Goal: Information Seeking & Learning: Learn about a topic

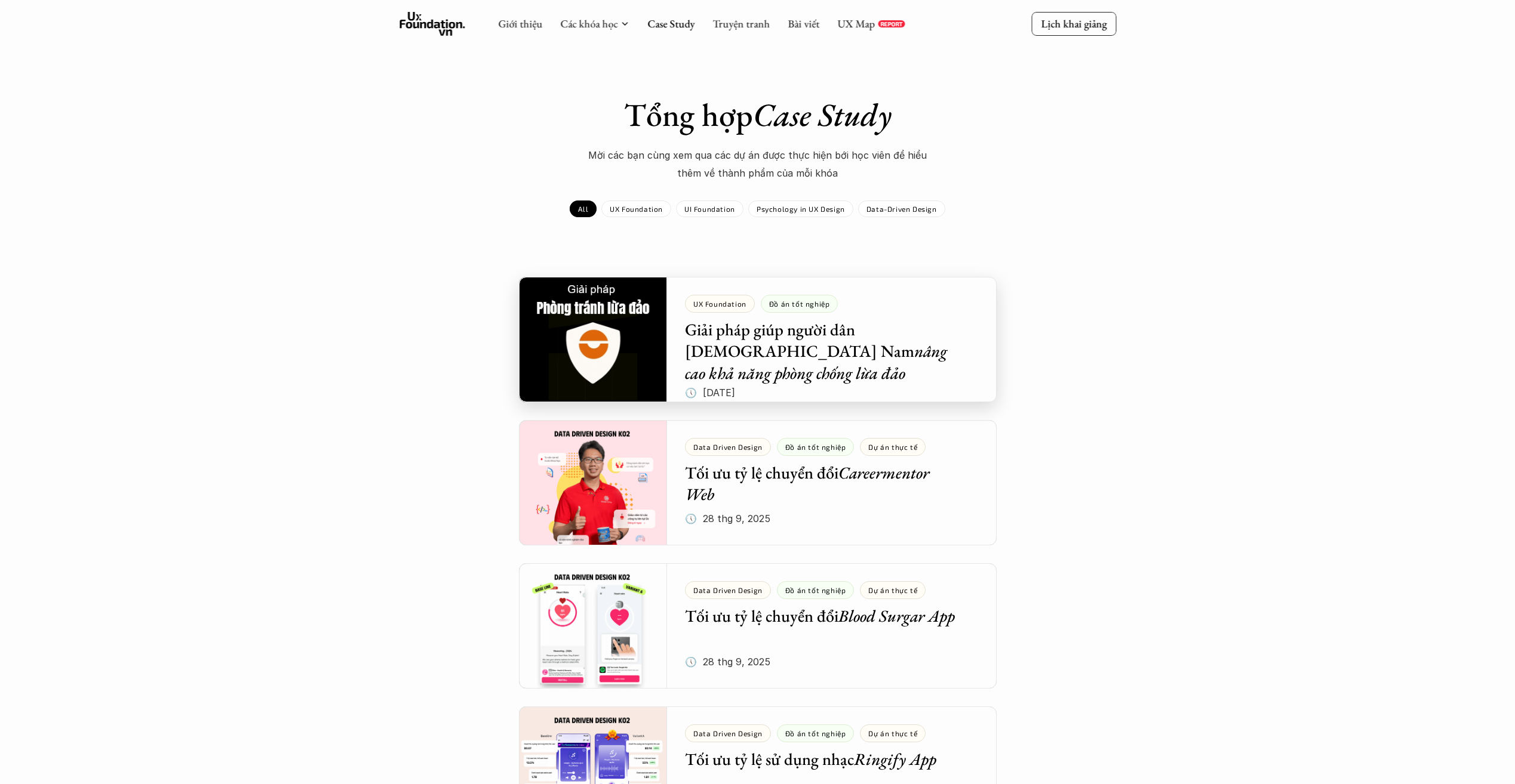
click at [835, 352] on div at bounding box center [758, 339] width 478 height 125
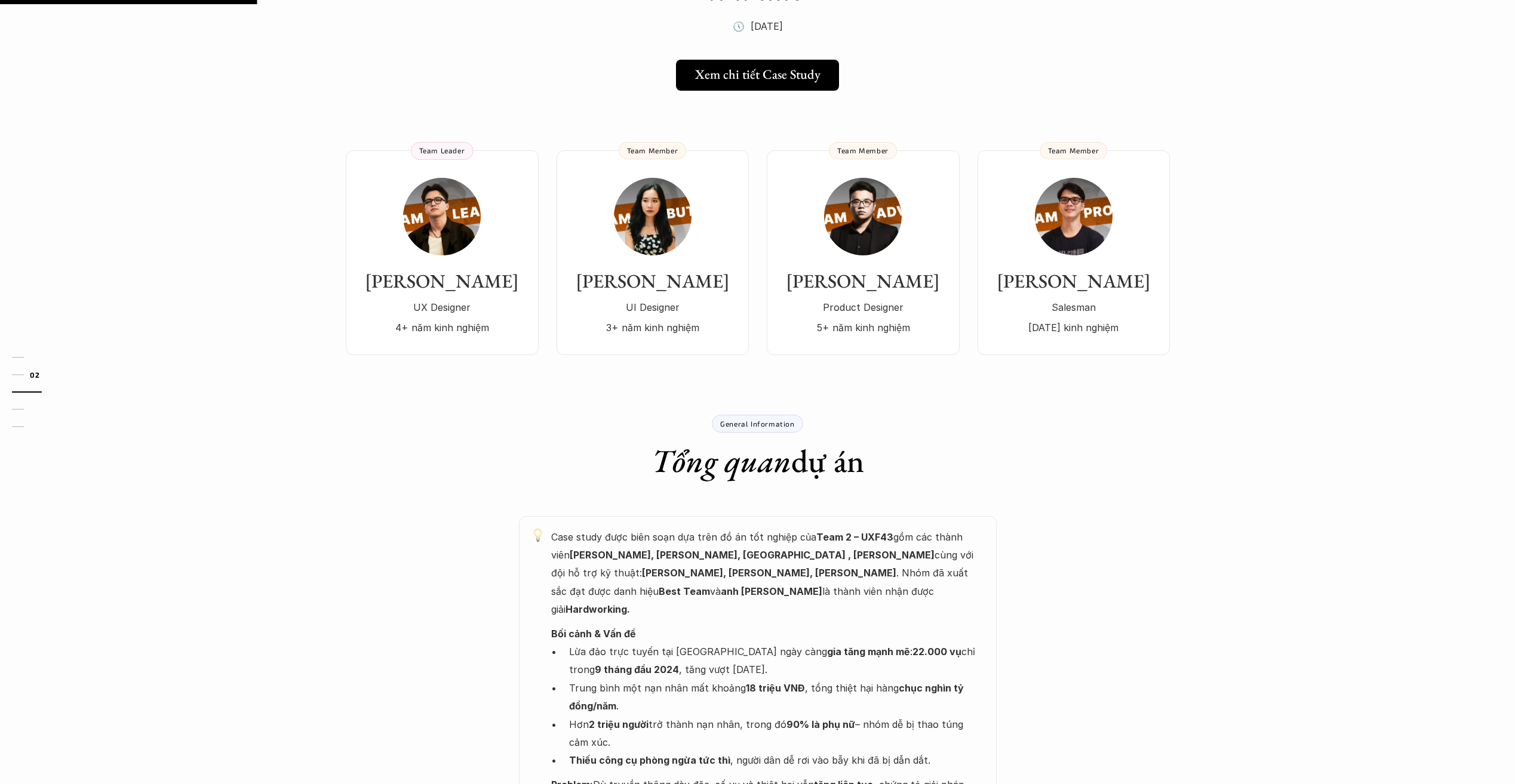
scroll to position [59, 0]
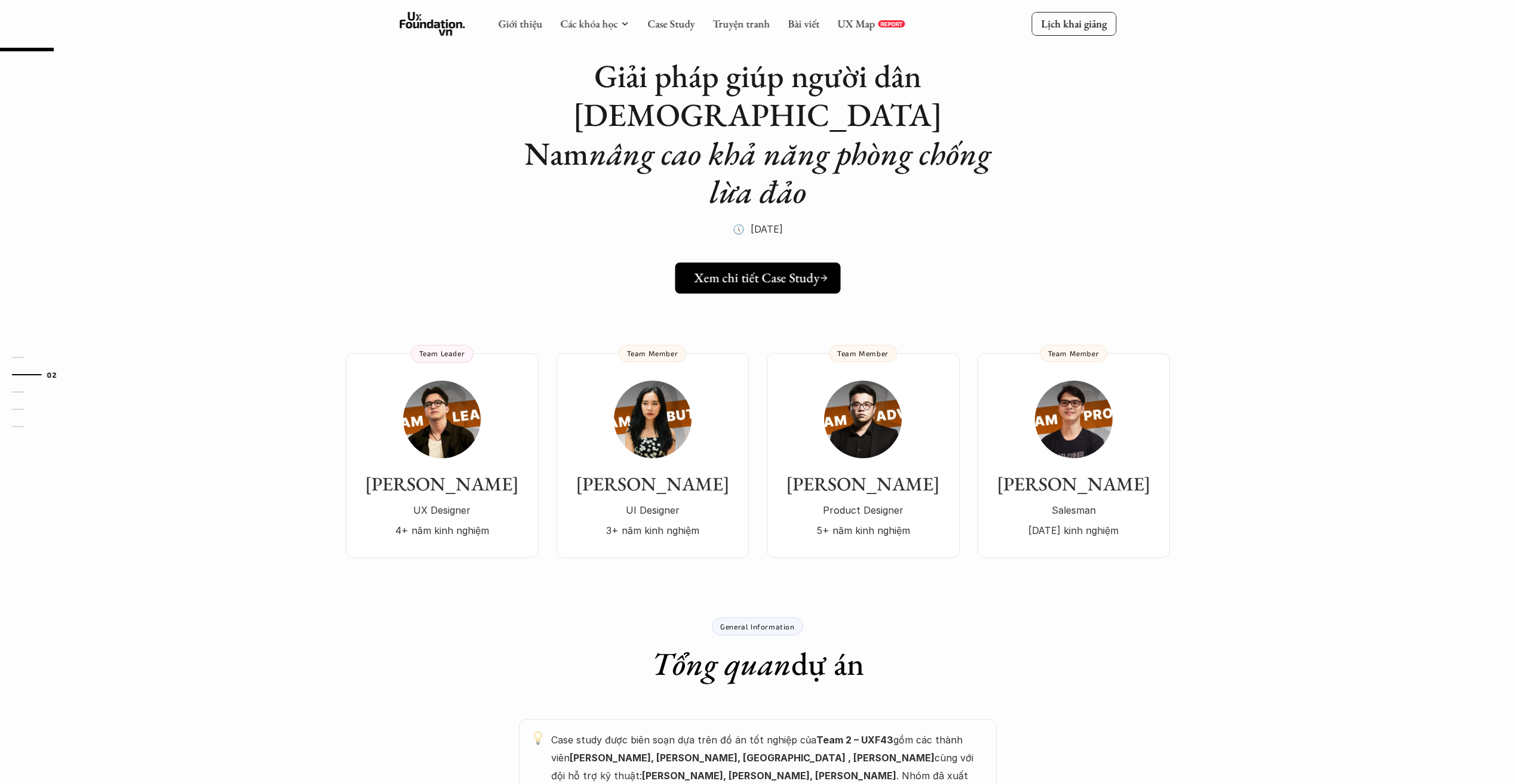
click at [801, 270] on h5 "Xem chi tiết Case Study" at bounding box center [756, 277] width 126 height 15
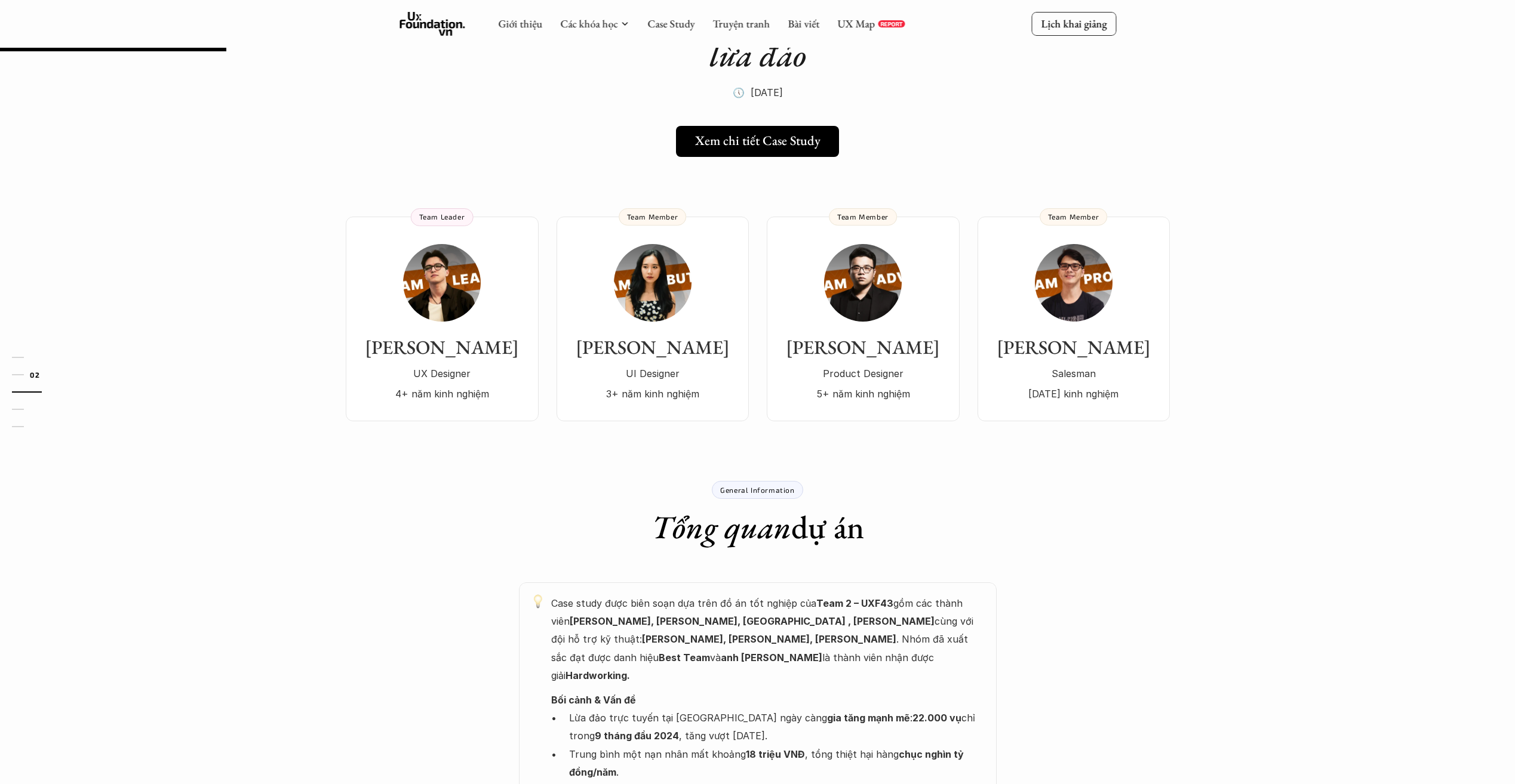
scroll to position [0, 0]
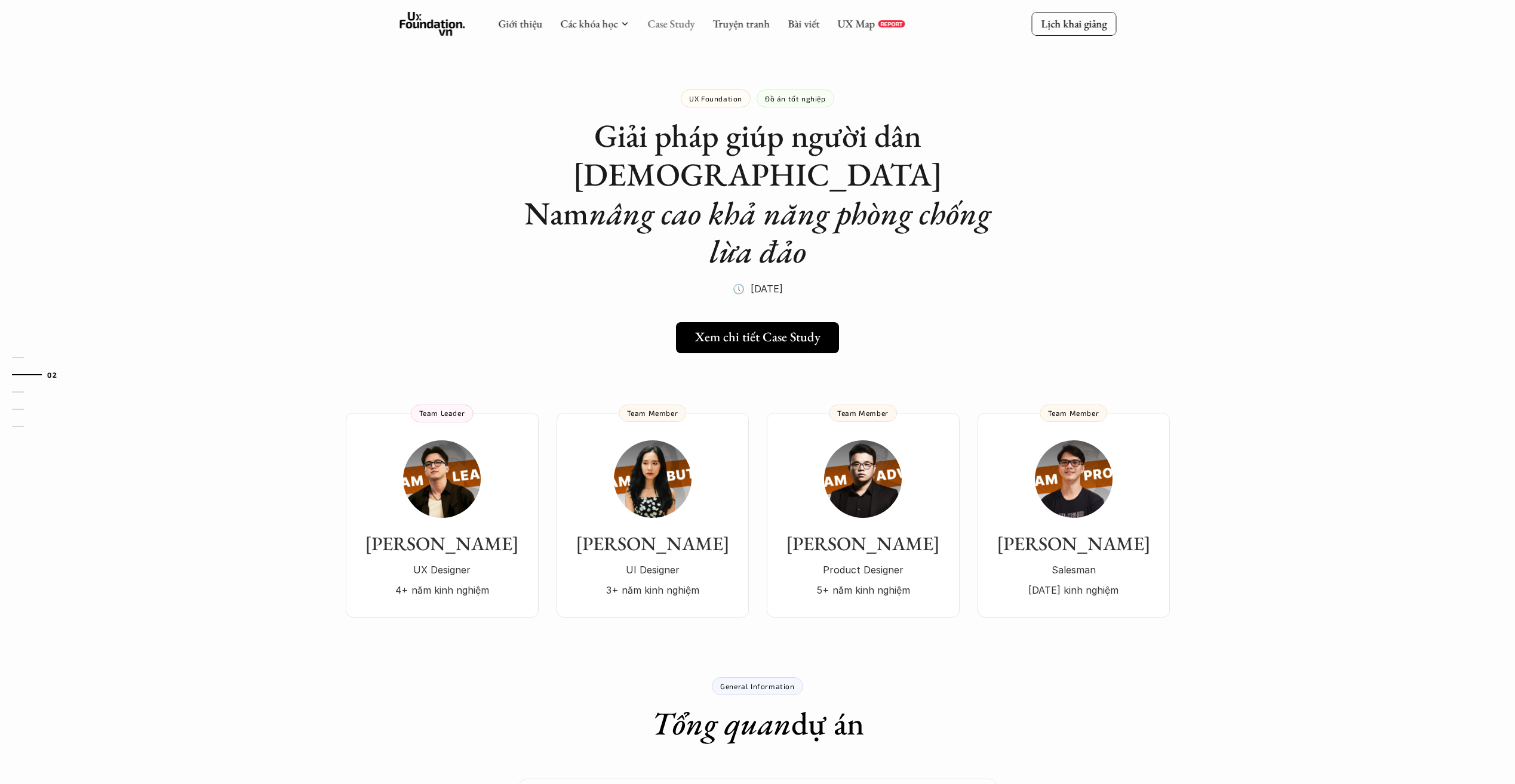
click at [680, 25] on link "Case Study" at bounding box center [671, 24] width 47 height 14
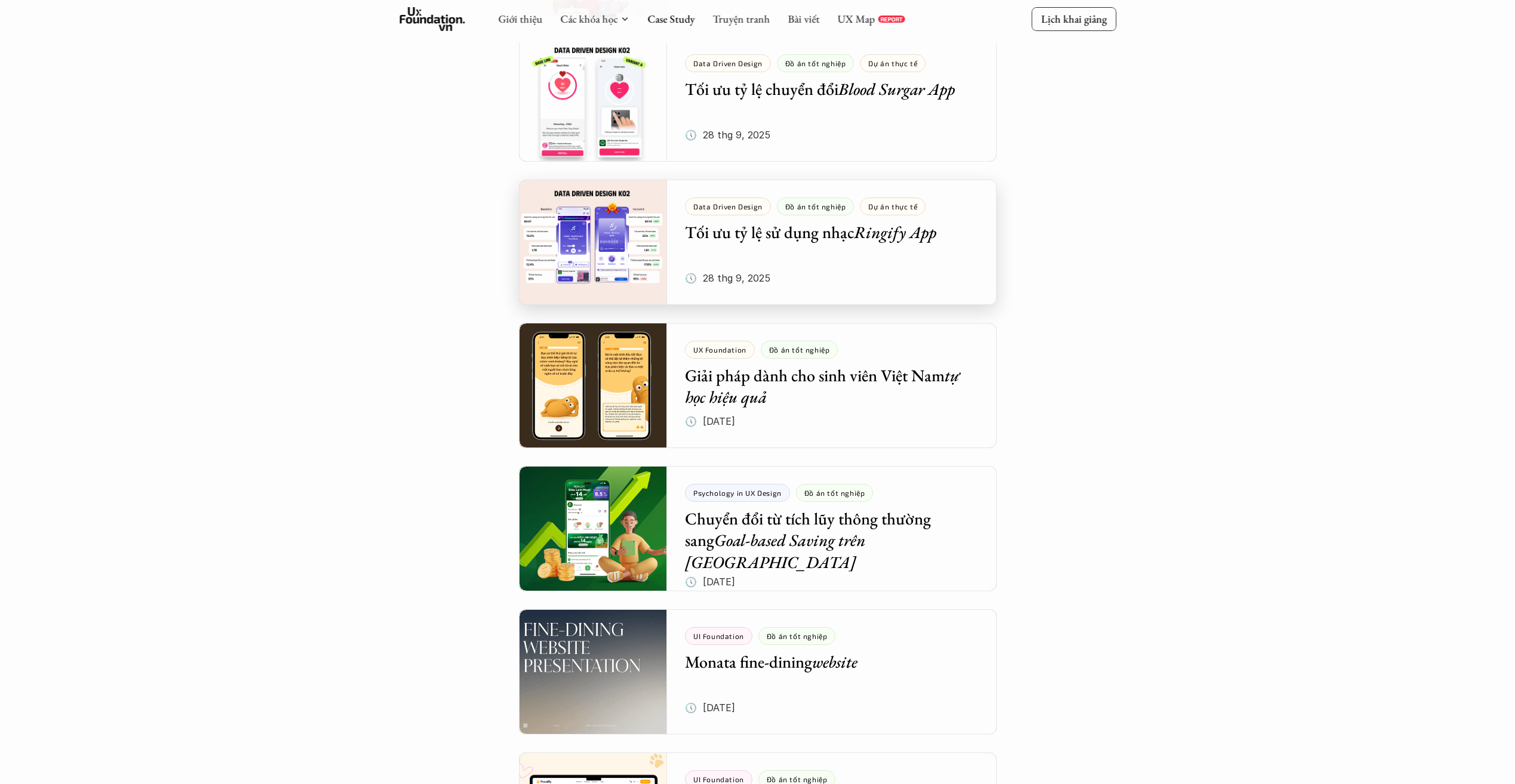
scroll to position [537, 0]
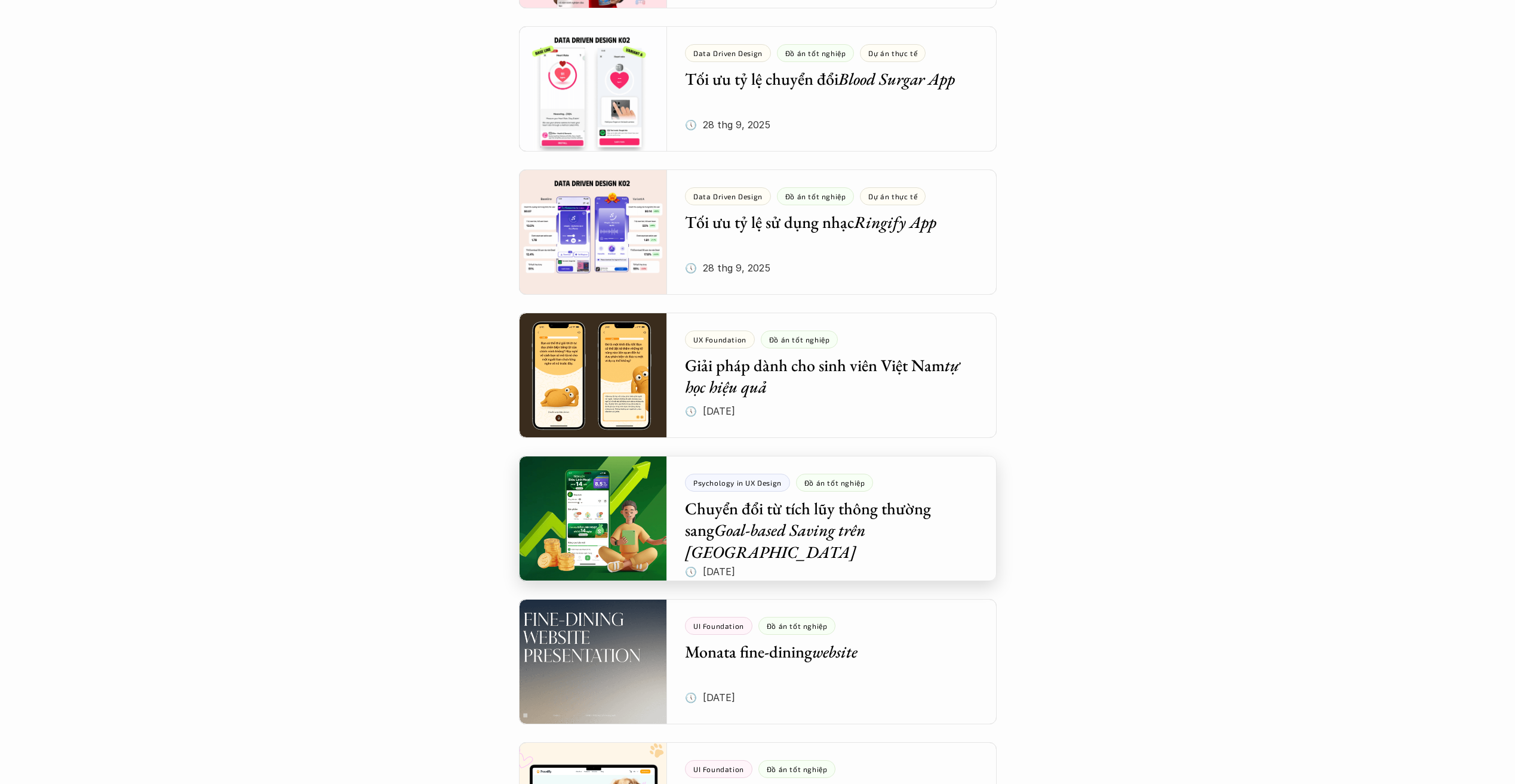
click at [873, 524] on div at bounding box center [758, 518] width 478 height 125
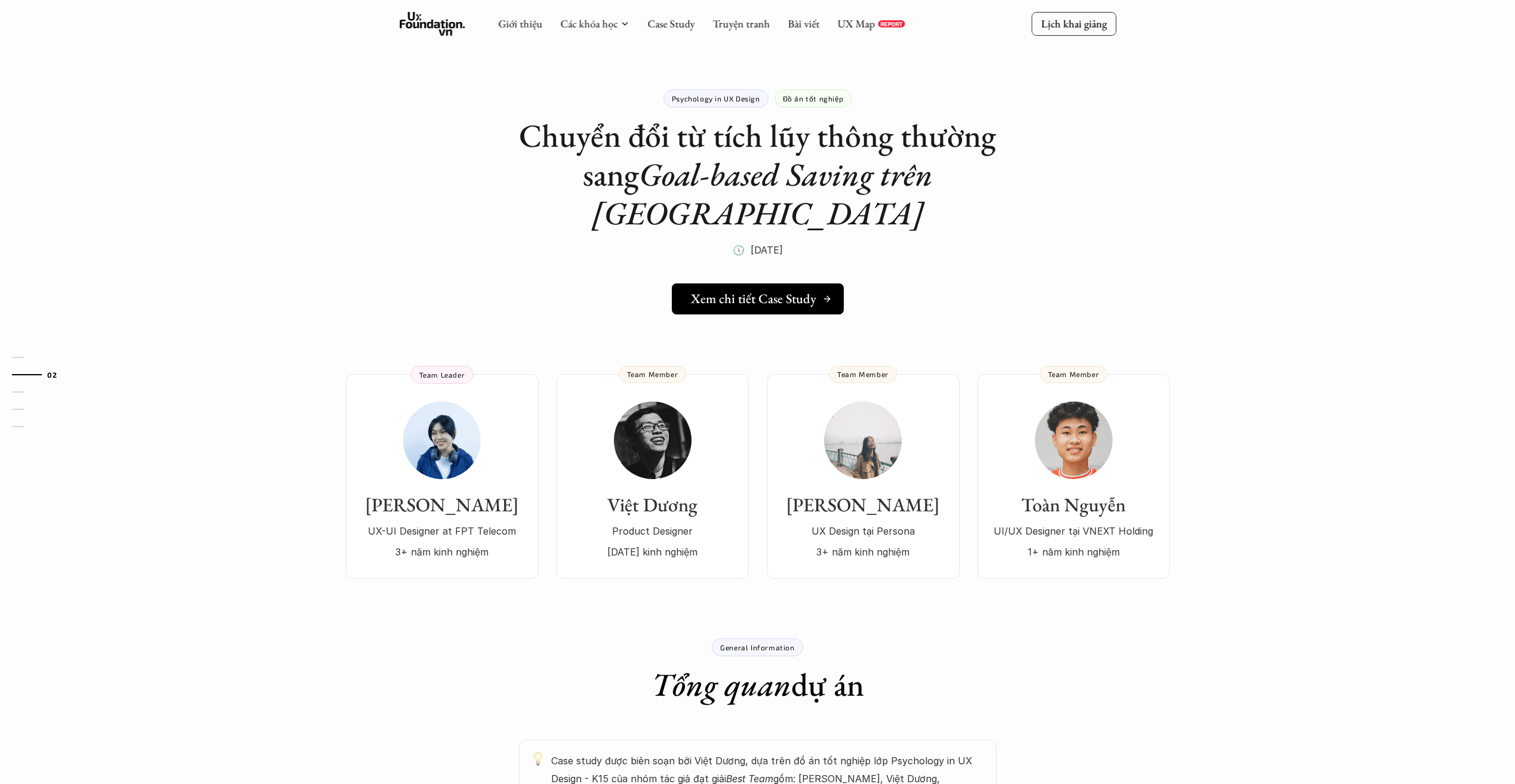
click at [825, 299] on line at bounding box center [827, 299] width 6 height 0
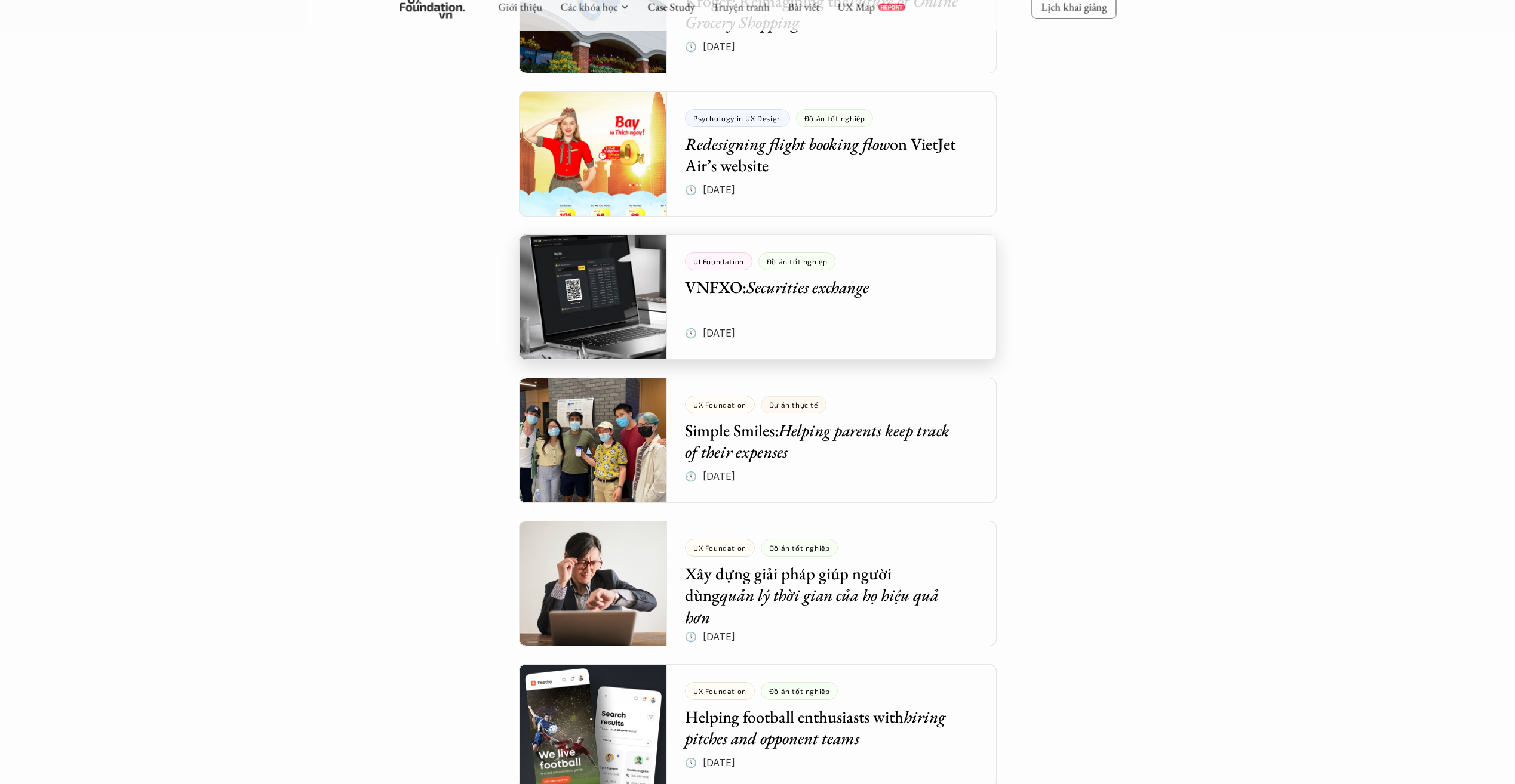
scroll to position [3342, 0]
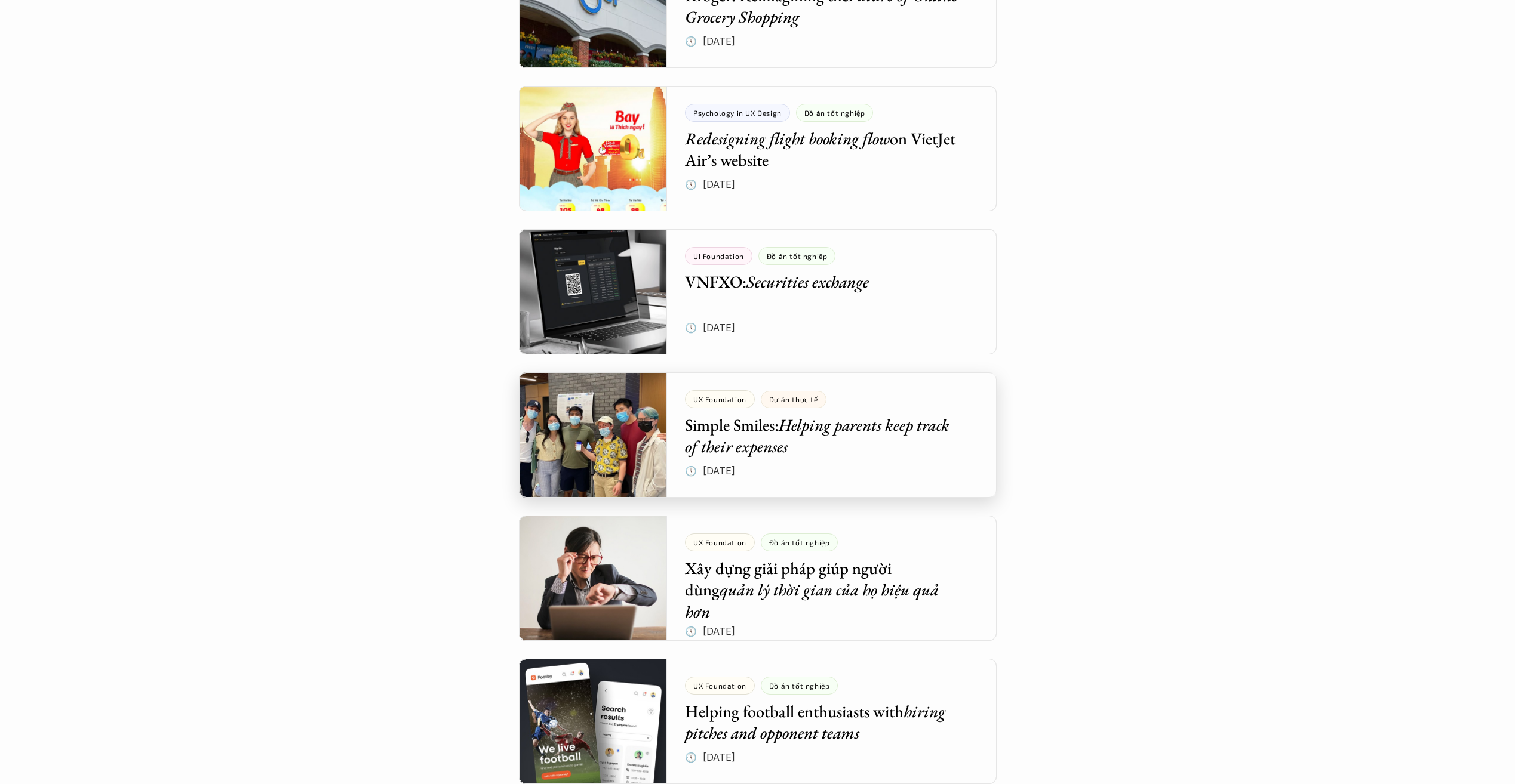
click at [860, 454] on div at bounding box center [758, 435] width 478 height 125
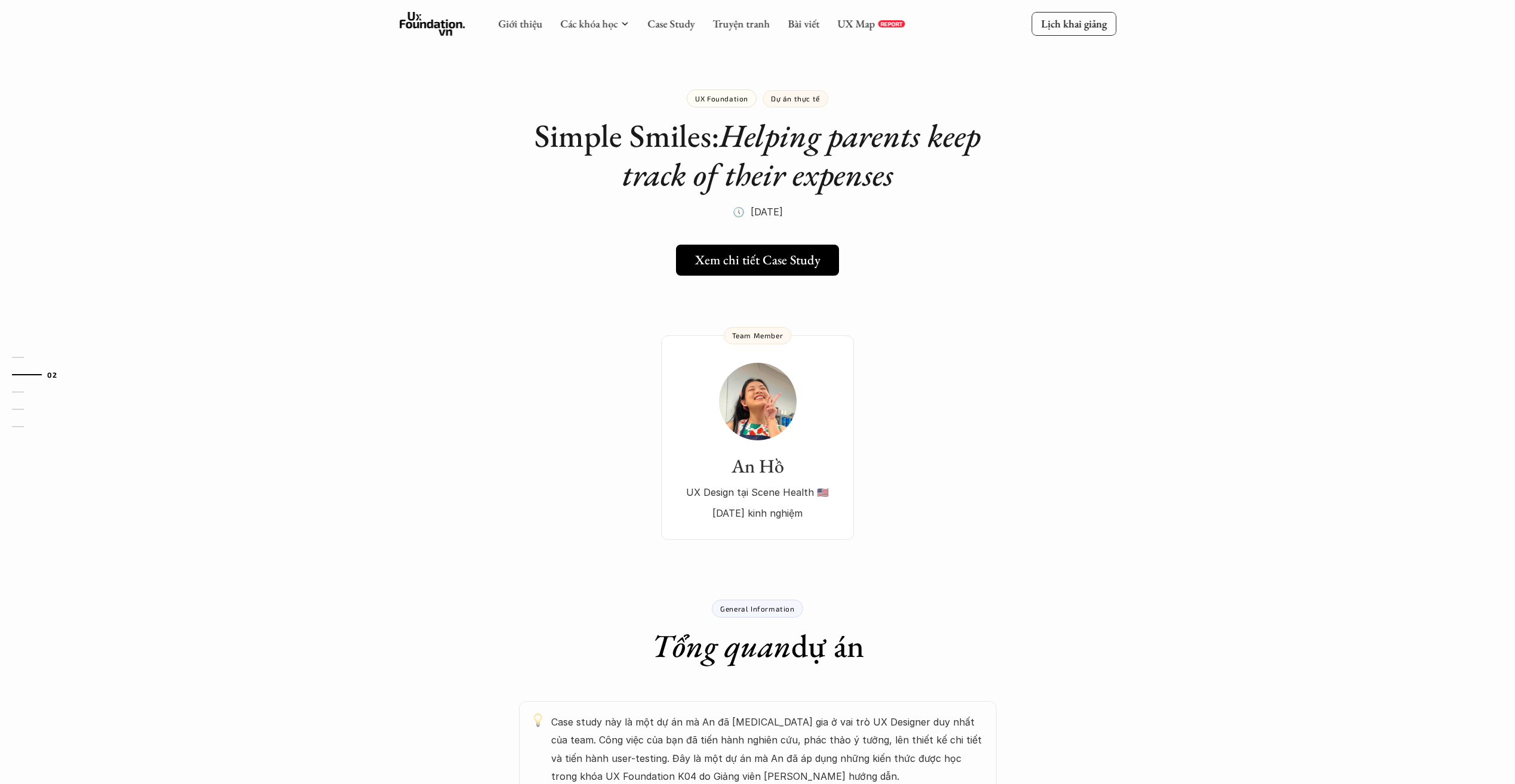
click at [772, 275] on link "Xem chi tiết Case Study" at bounding box center [758, 259] width 170 height 31
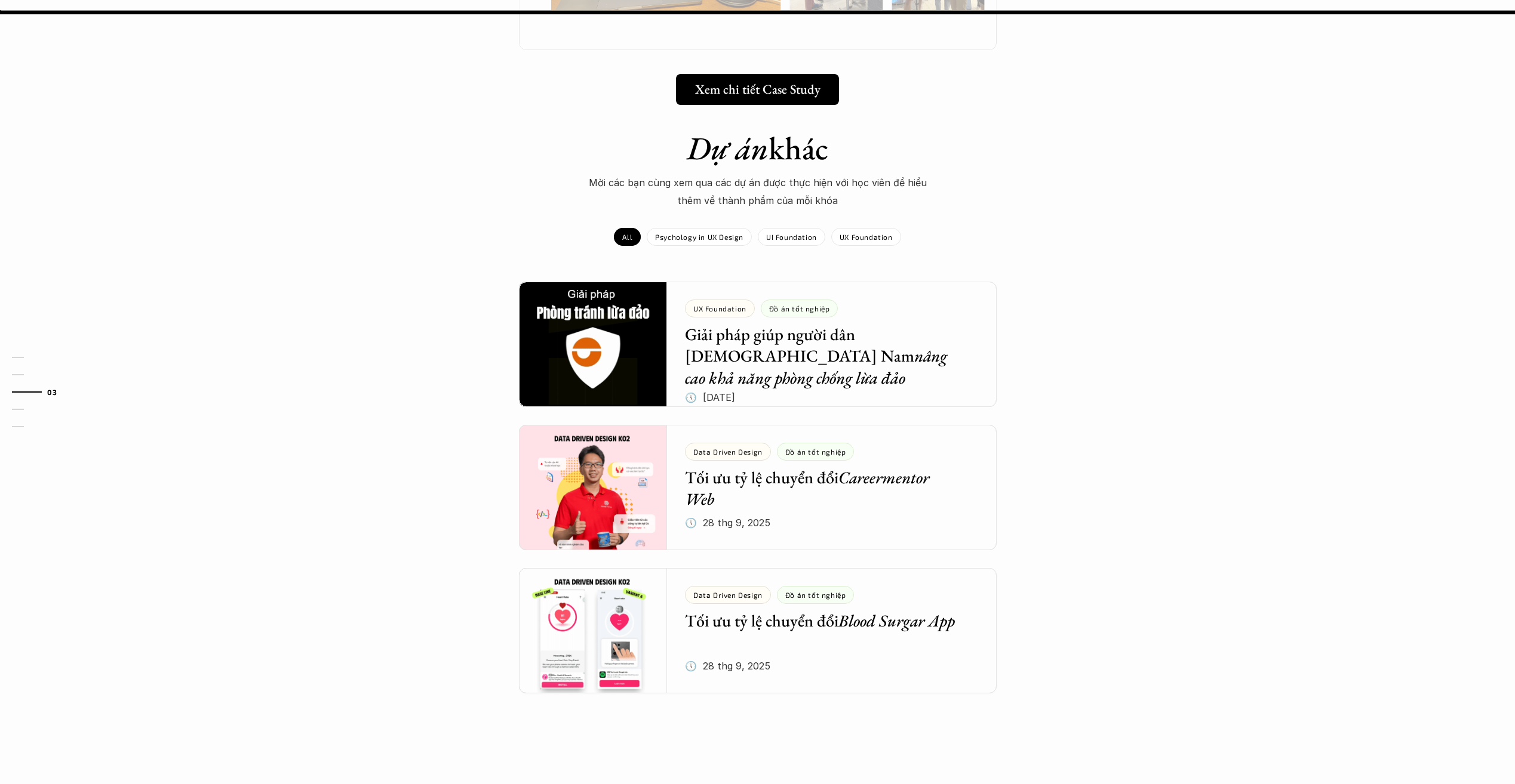
scroll to position [968, 0]
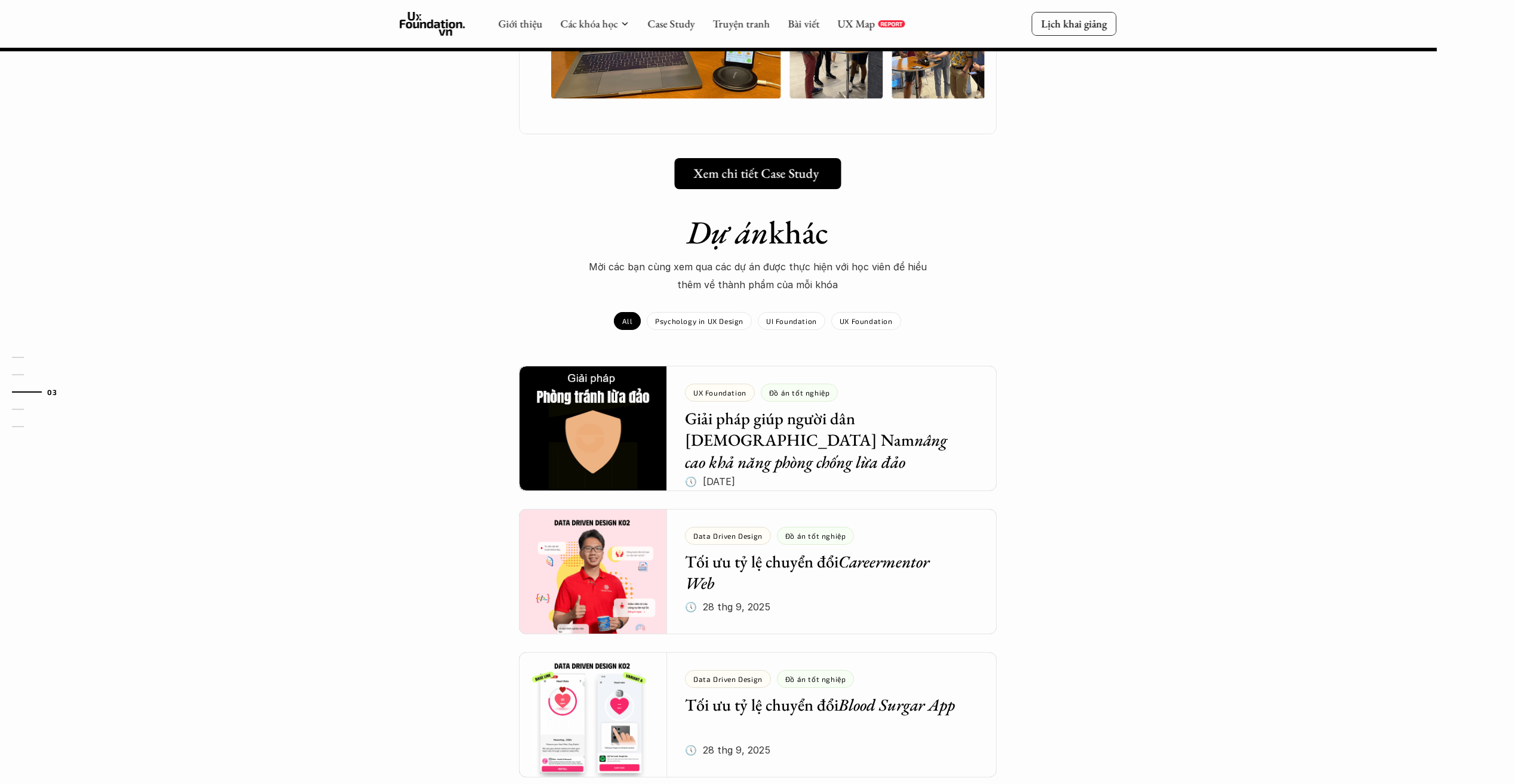
click at [765, 173] on h5 "Xem chi tiết Case Study" at bounding box center [755, 174] width 126 height 15
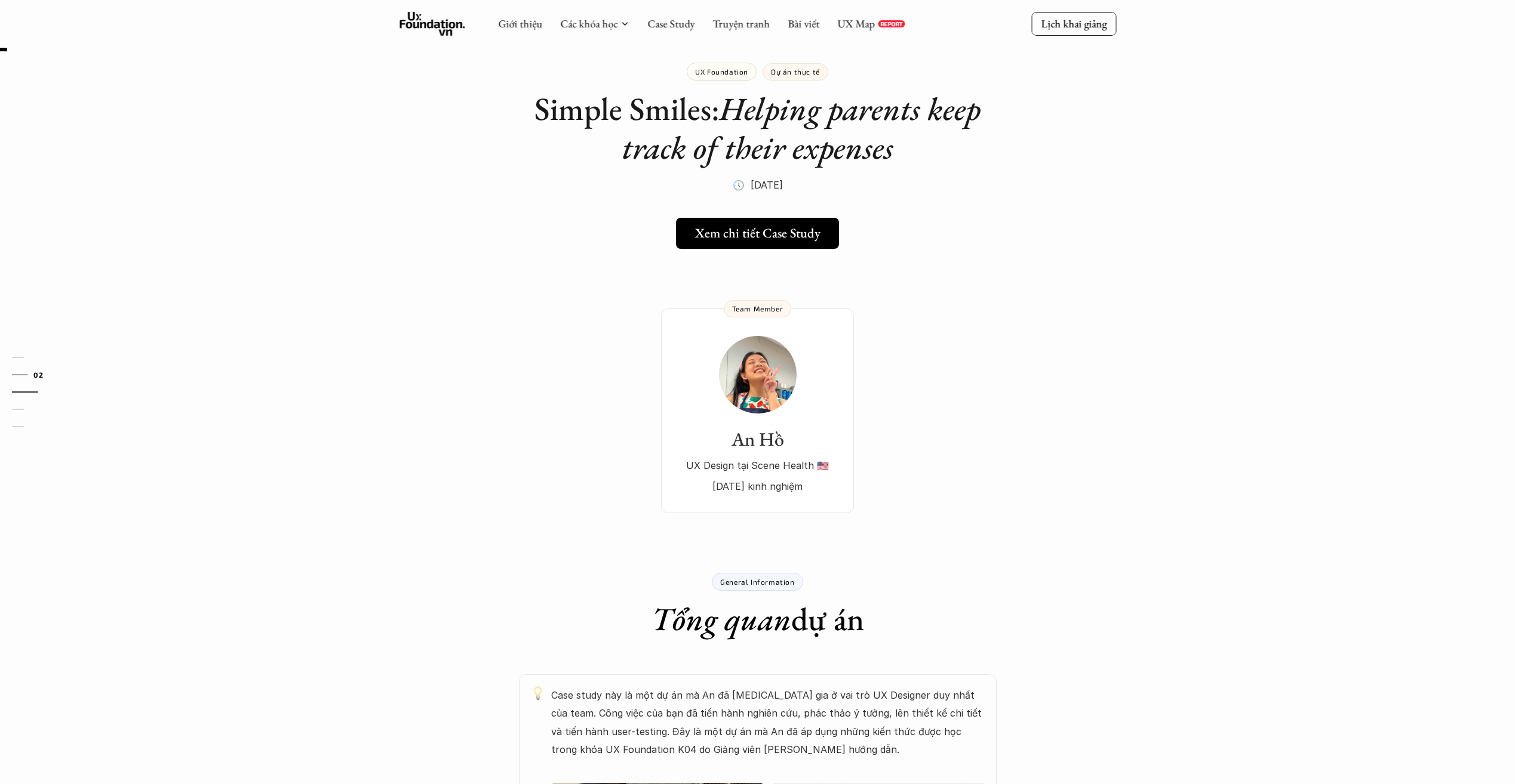
scroll to position [0, 0]
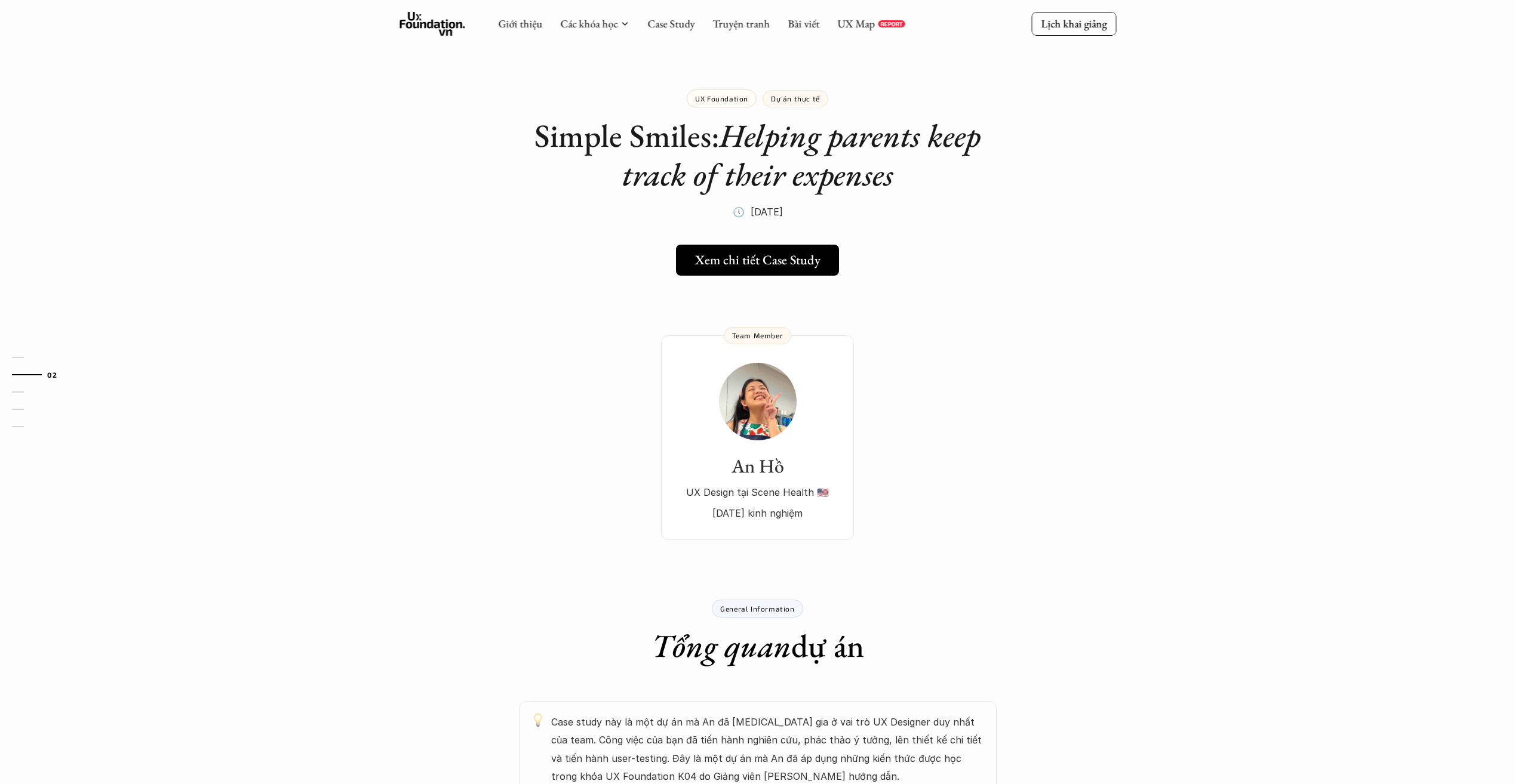
click at [661, 31] on div "Giới thiệu Các khóa học Case Study Truyện tranh Bài viết UX Map REPORT" at bounding box center [701, 24] width 407 height 24
click at [666, 28] on link "Case Study" at bounding box center [671, 24] width 47 height 14
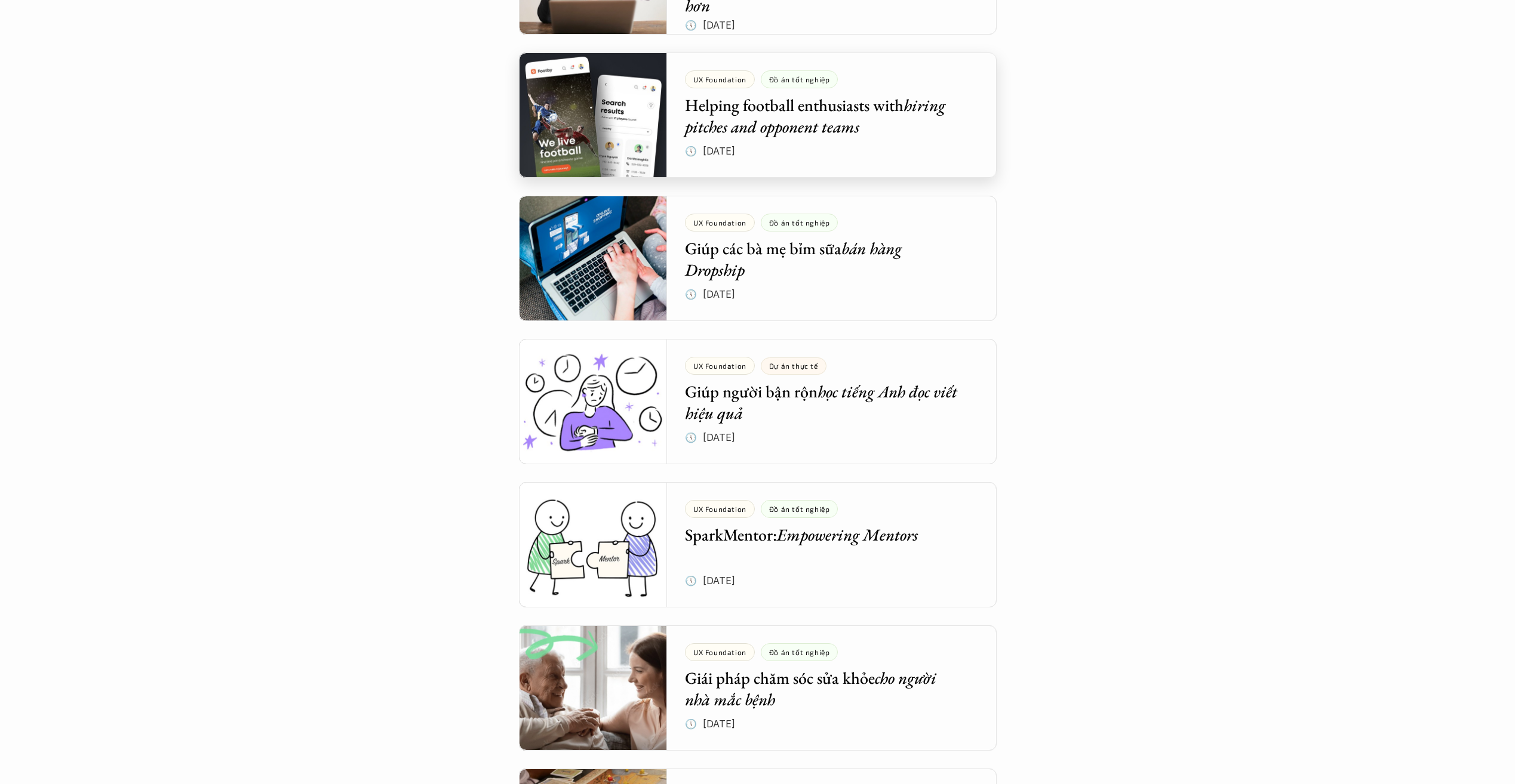
scroll to position [3998, 0]
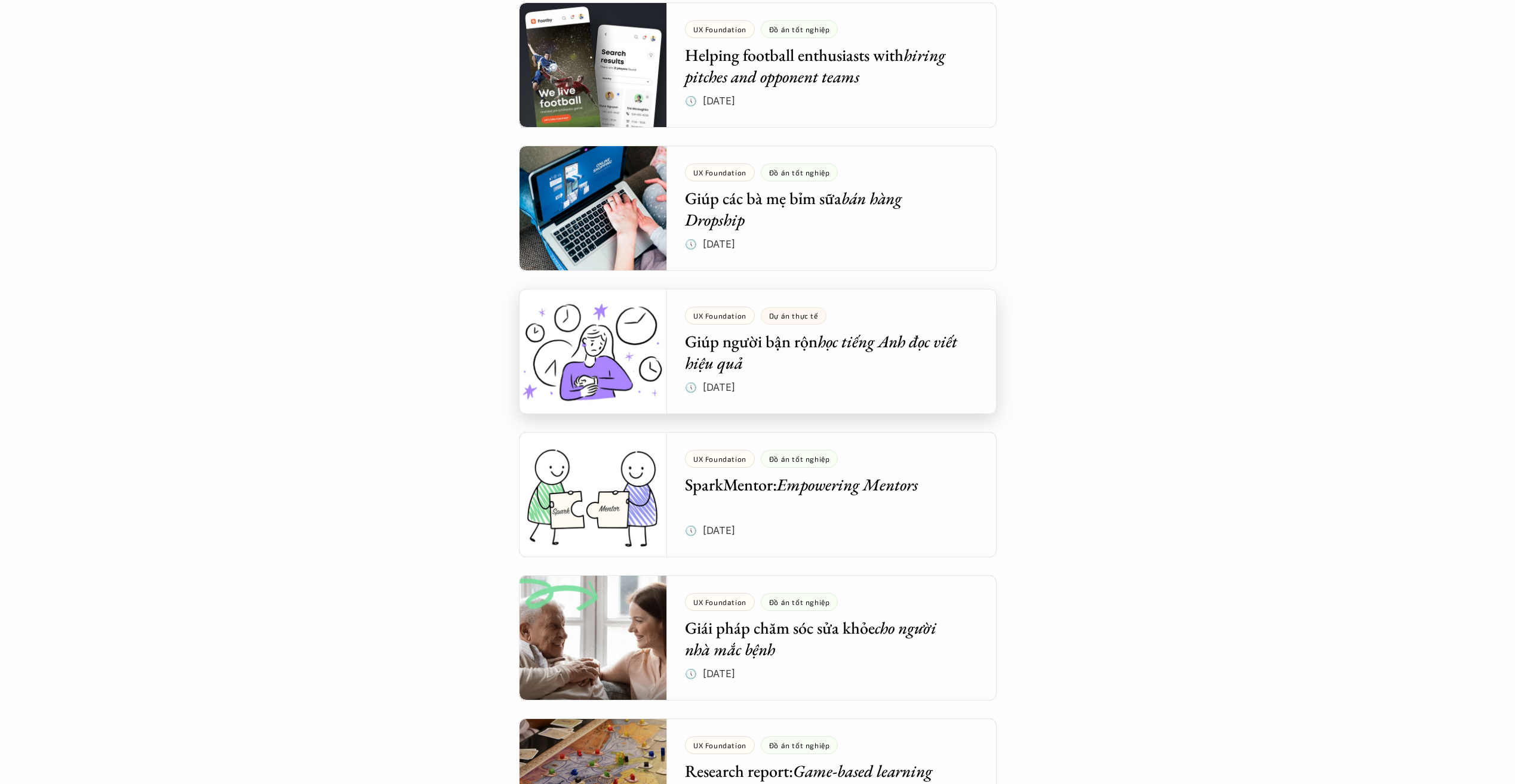
click at [575, 365] on div at bounding box center [758, 351] width 478 height 125
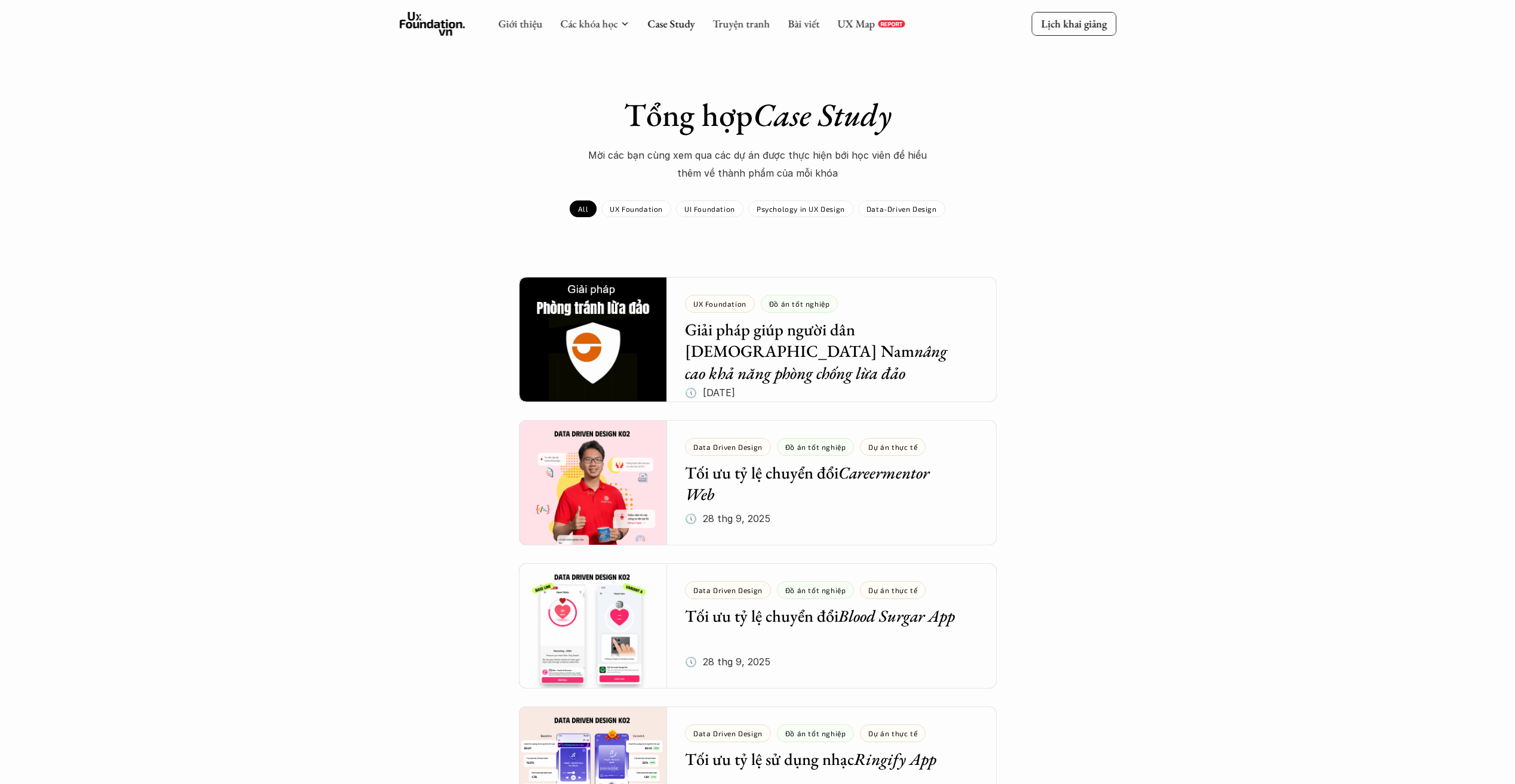
click at [424, 25] on icon at bounding box center [432, 24] width 66 height 24
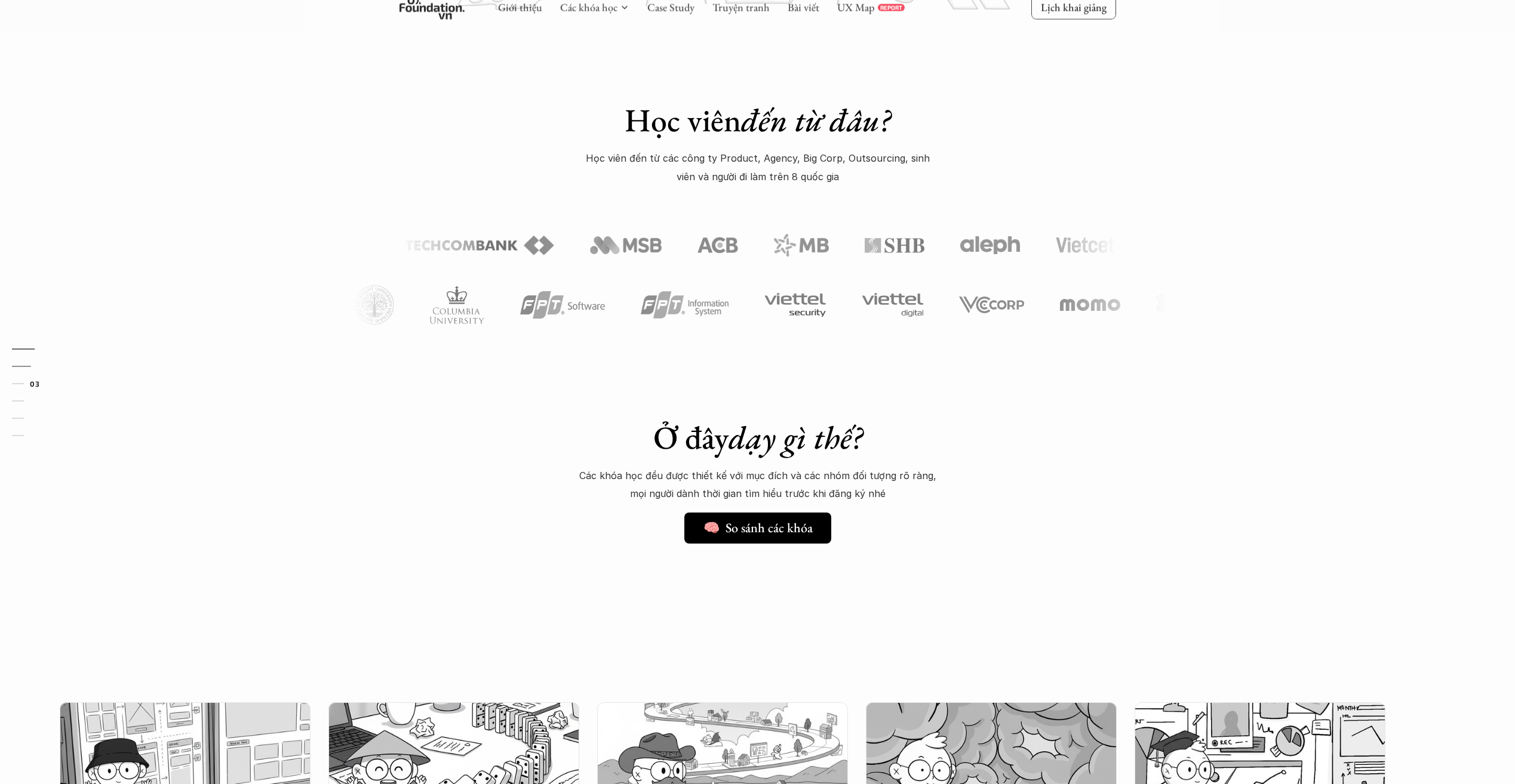
scroll to position [537, 0]
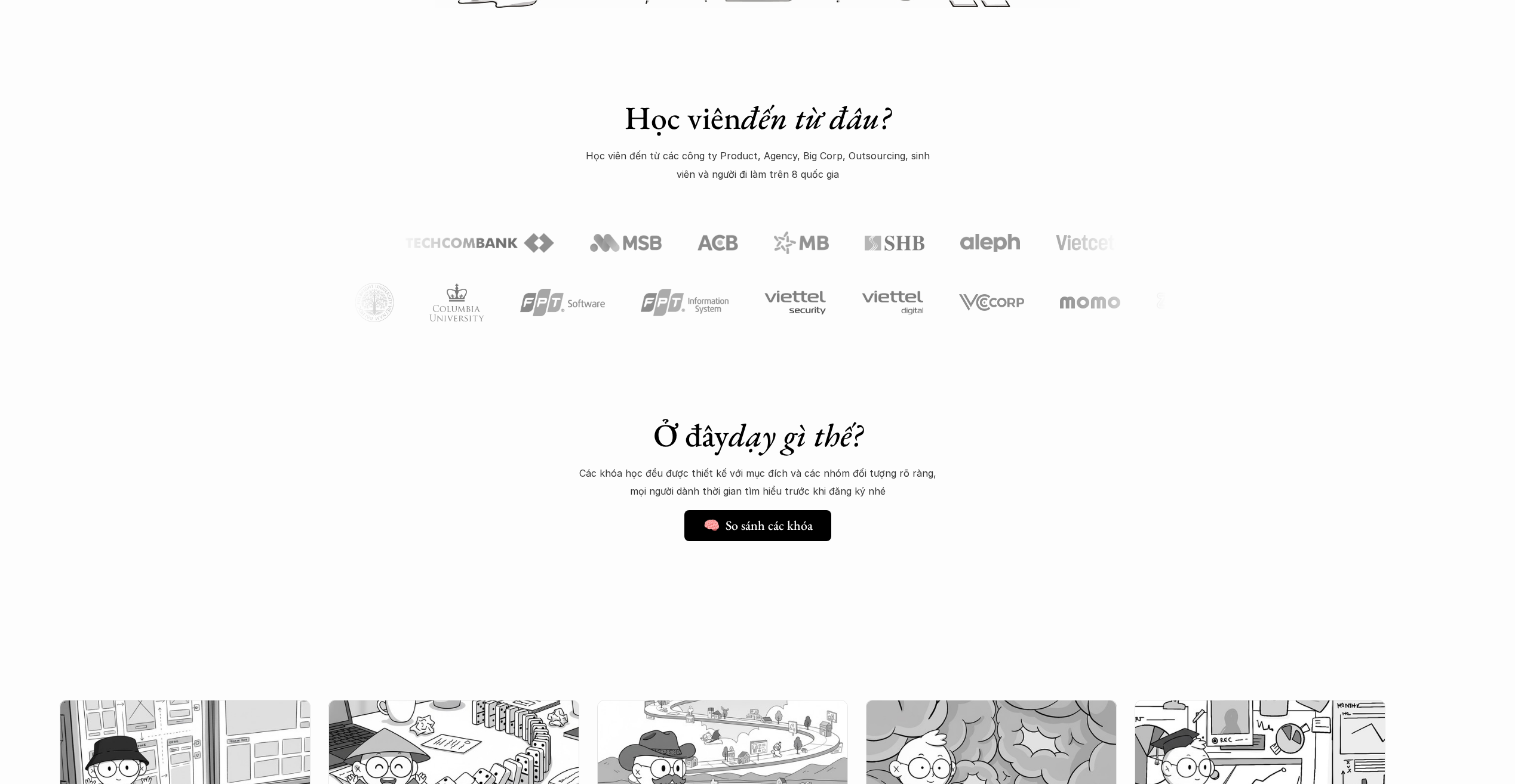
click at [141, 359] on div "Học viên đến từ đâu? Học viên đến từ các công ty Product, Agency, Big Corp, Out…" at bounding box center [757, 188] width 1515 height 359
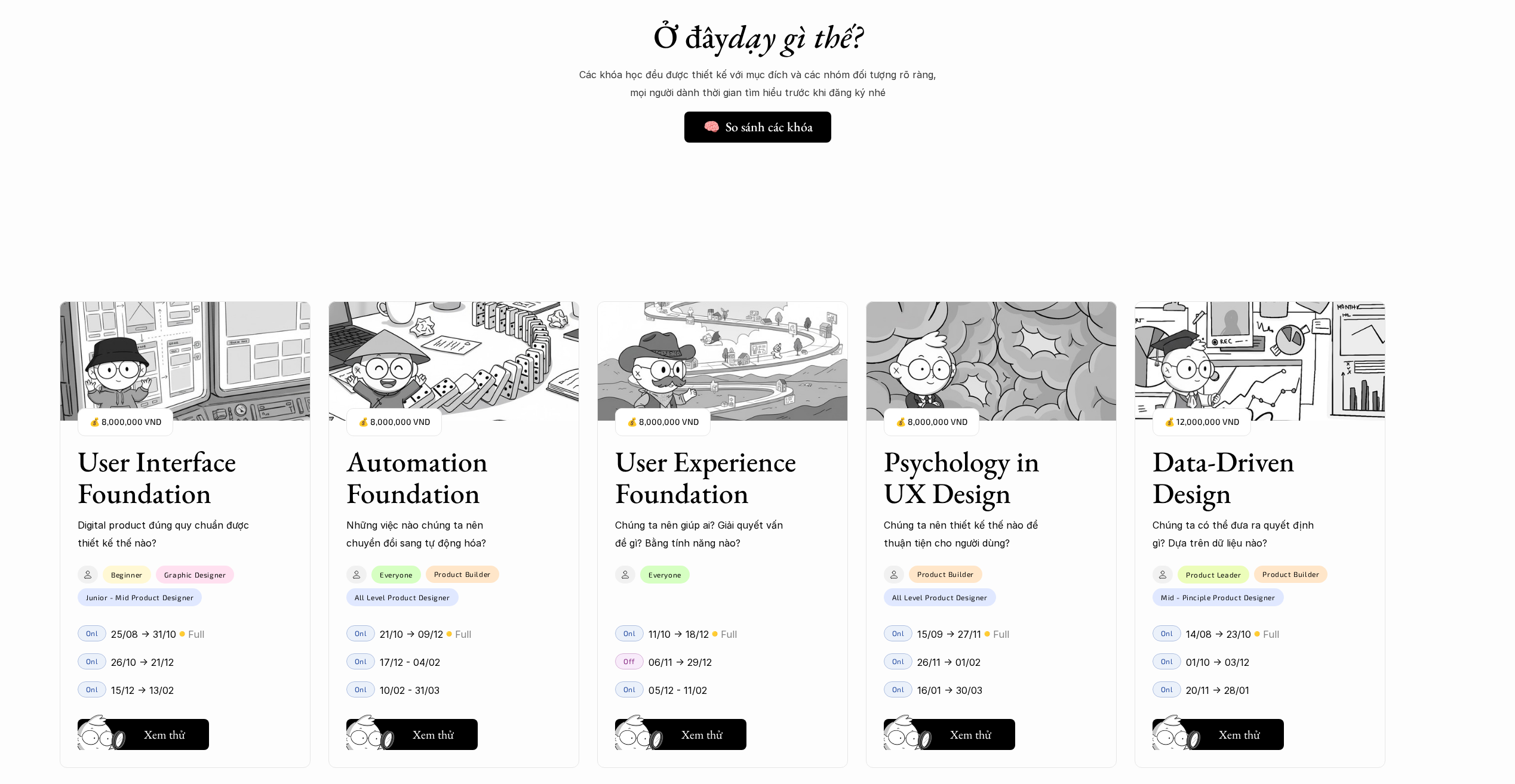
scroll to position [1134, 0]
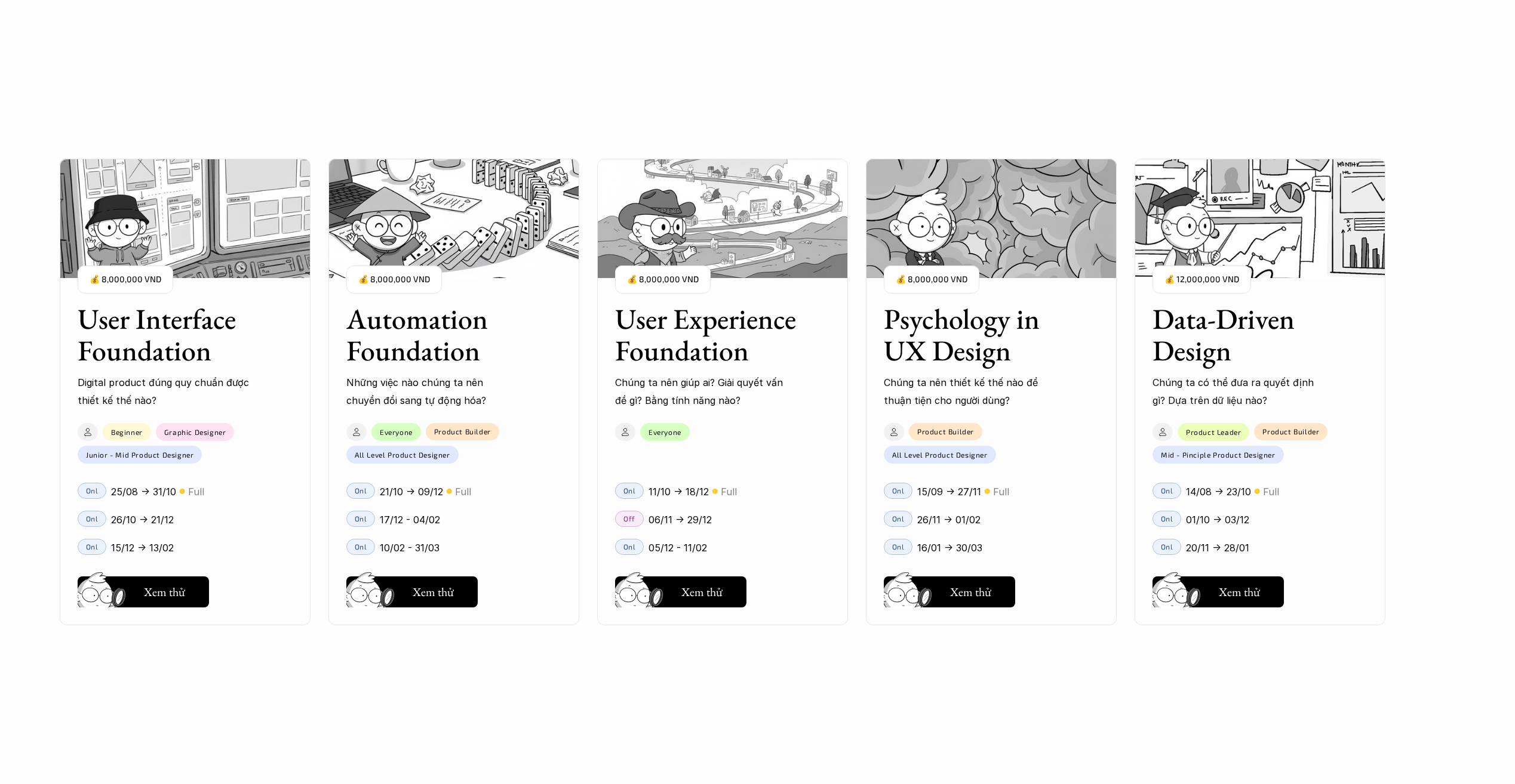
click at [151, 712] on div "User Interface Foundation Digital product đúng quy chuẩn được thiết kế thế nào?…" at bounding box center [722, 392] width 1325 height 784
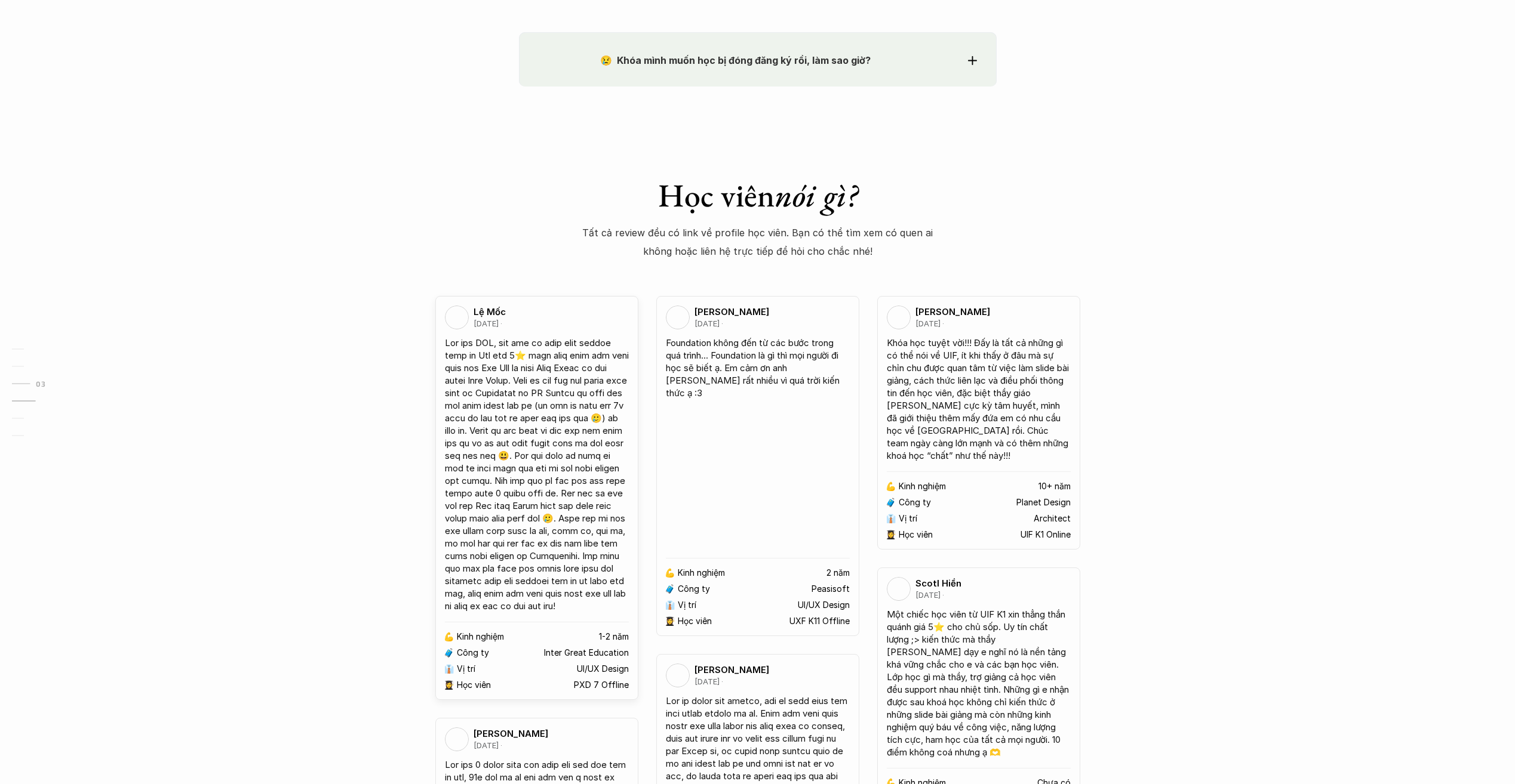
scroll to position [2089, 0]
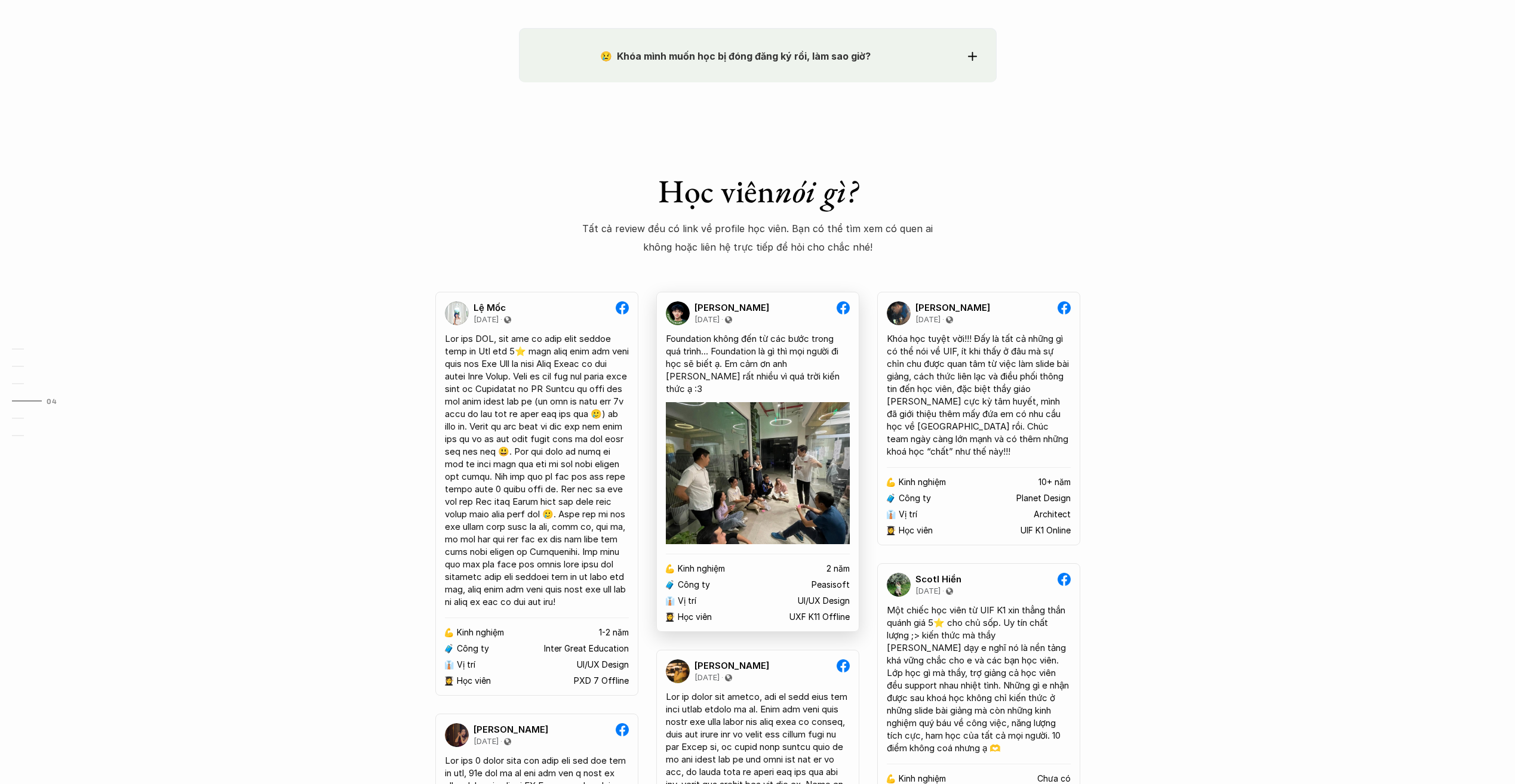
click at [708, 305] on p "Trần Cao Thi" at bounding box center [732, 308] width 75 height 10
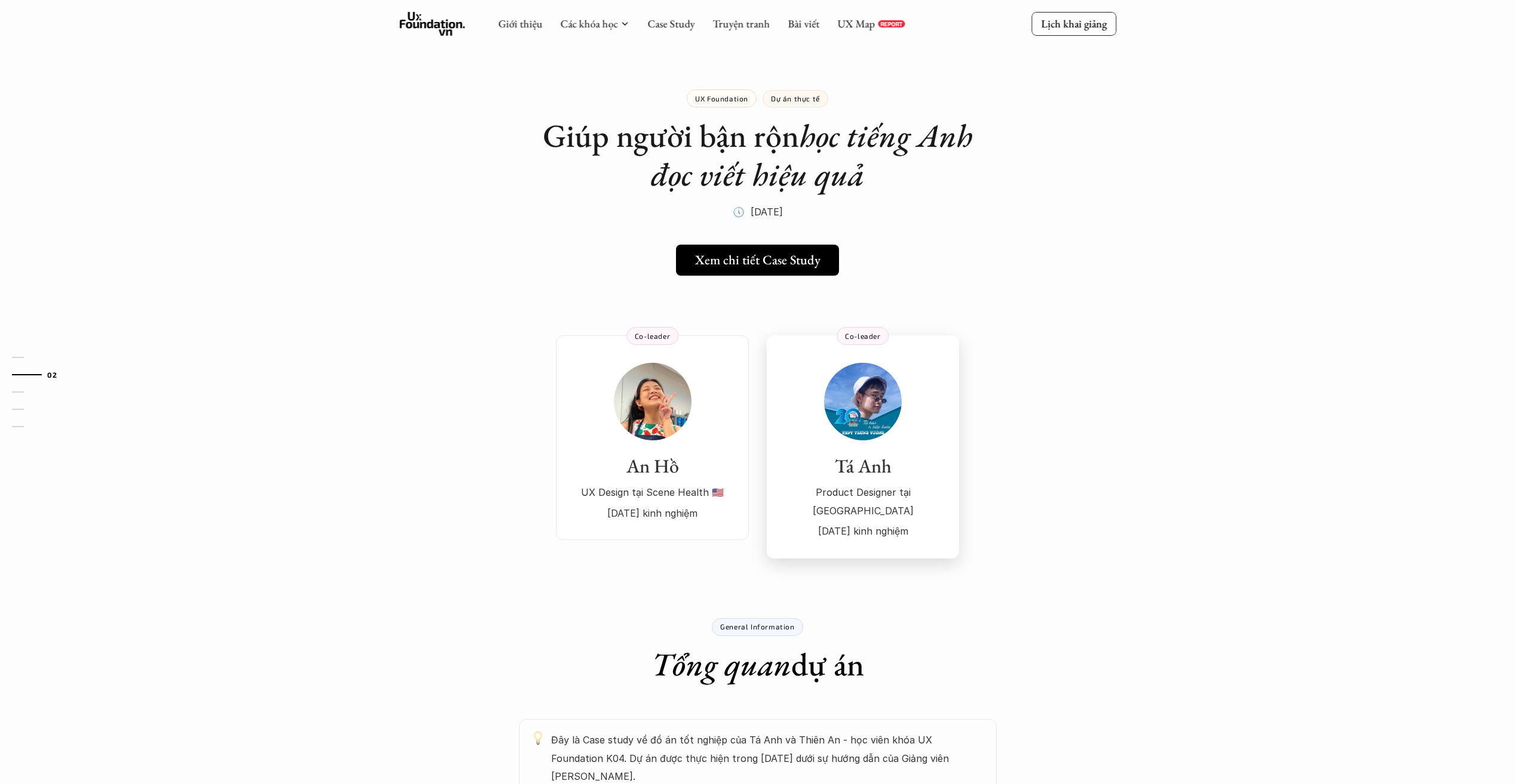
click at [873, 498] on p "Product Designer tại Seal" at bounding box center [863, 501] width 168 height 37
click at [701, 500] on p "UX Design tại Scene Health 🇺🇸" at bounding box center [652, 492] width 169 height 18
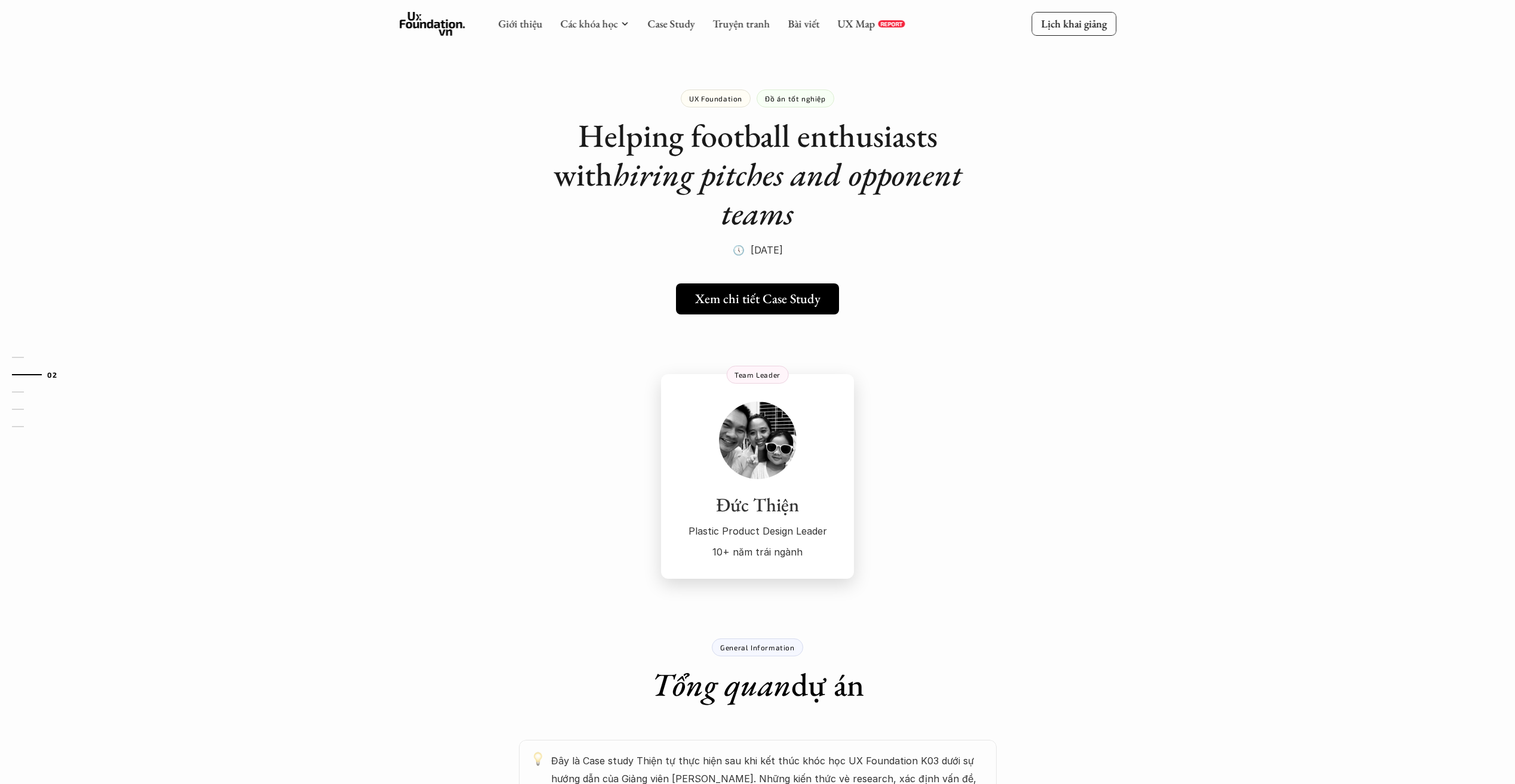
click at [763, 493] on h3 "Đức Thiện" at bounding box center [757, 505] width 169 height 23
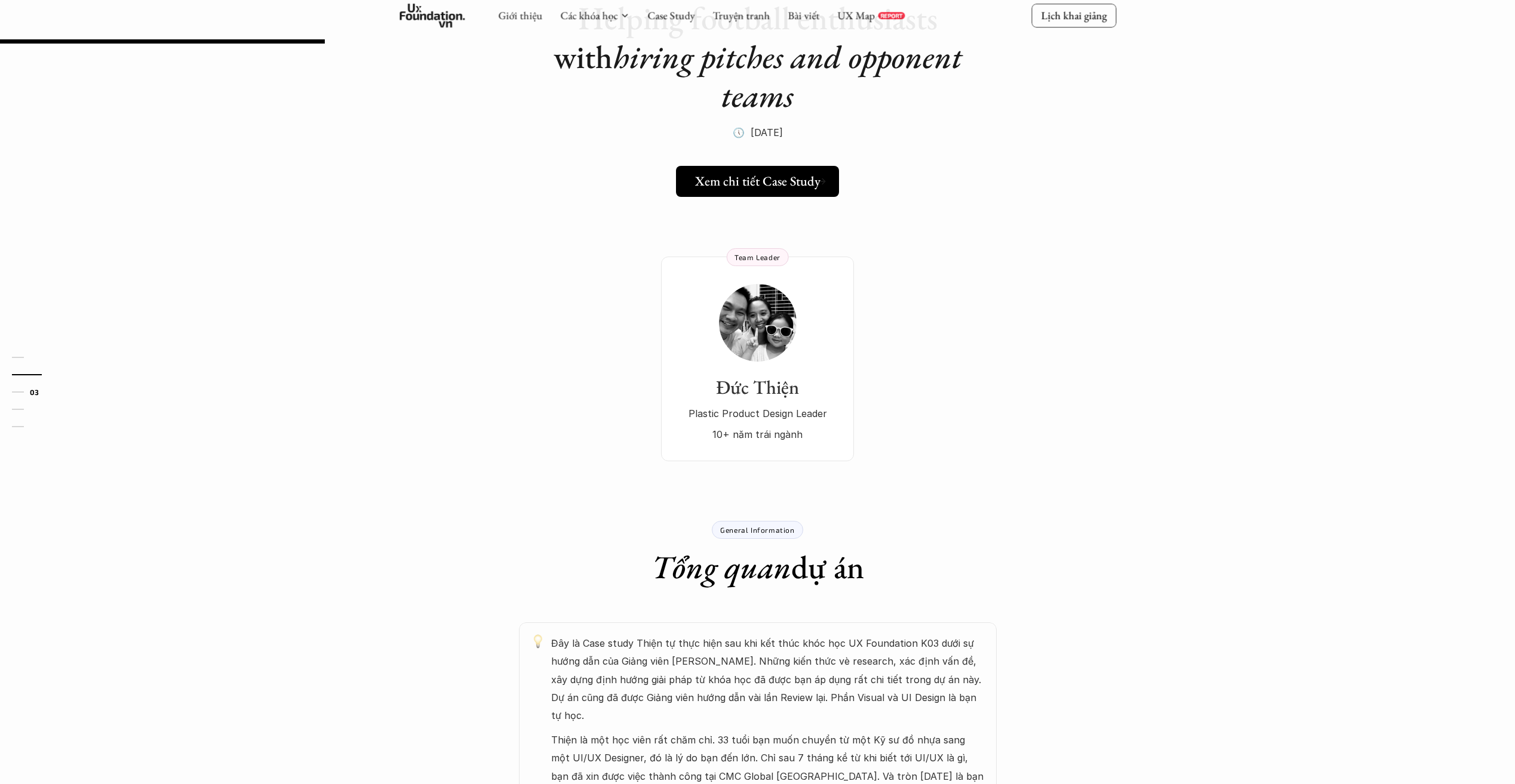
scroll to position [359, 0]
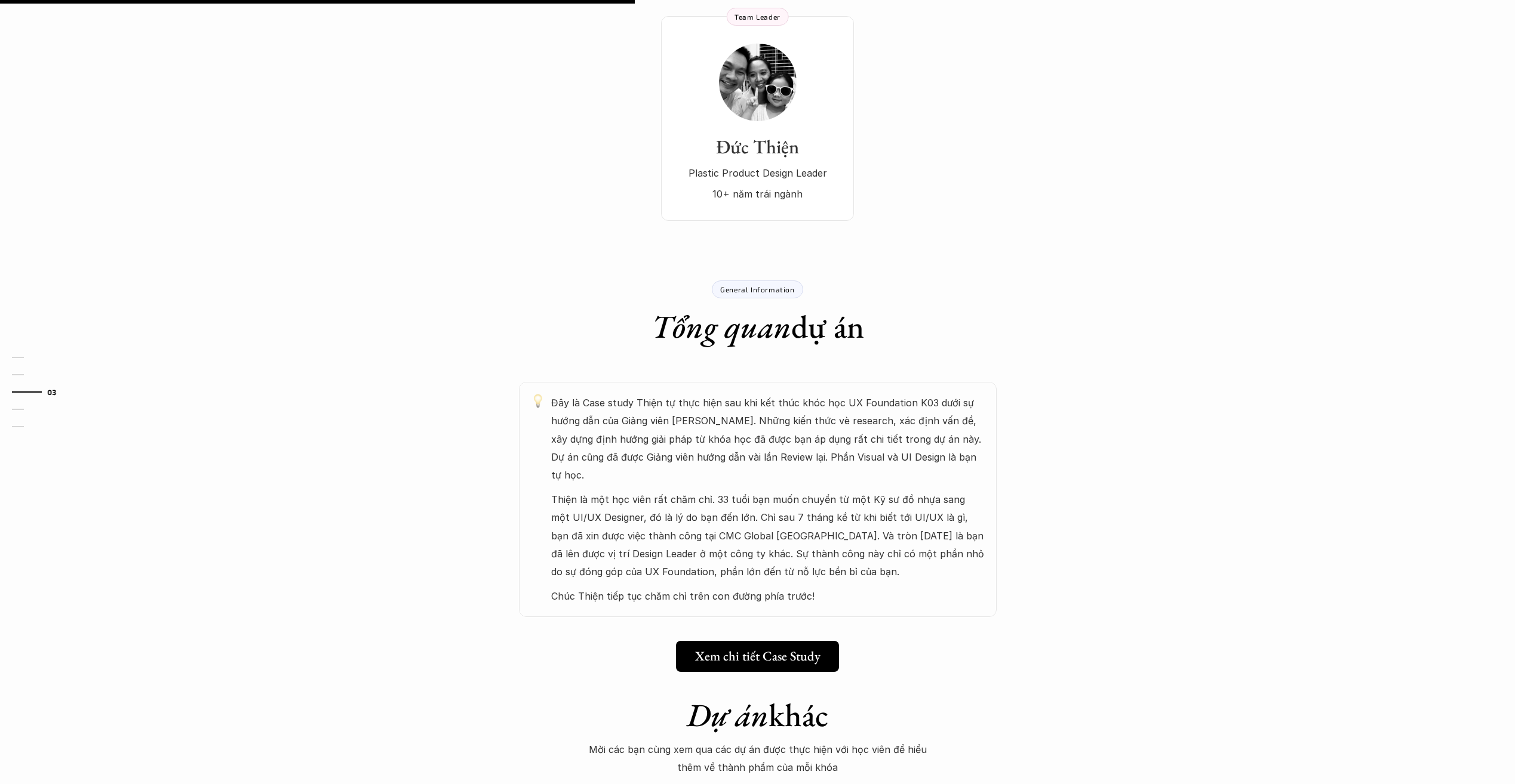
drag, startPoint x: 834, startPoint y: 431, endPoint x: 920, endPoint y: 448, distance: 87.7
click at [920, 448] on div "Đây là Case study Thiện tự thực hiện sau khi kết thúc khóc học UX Foundation K0…" at bounding box center [767, 499] width 433 height 211
drag, startPoint x: 920, startPoint y: 448, endPoint x: 797, endPoint y: 505, distance: 135.6
click at [797, 505] on p "Thiện là một học viên rất chăm chỉ. 33 tuổi bạn muốn chuyển từ một Kỹ sư đồ nhự…" at bounding box center [767, 536] width 433 height 91
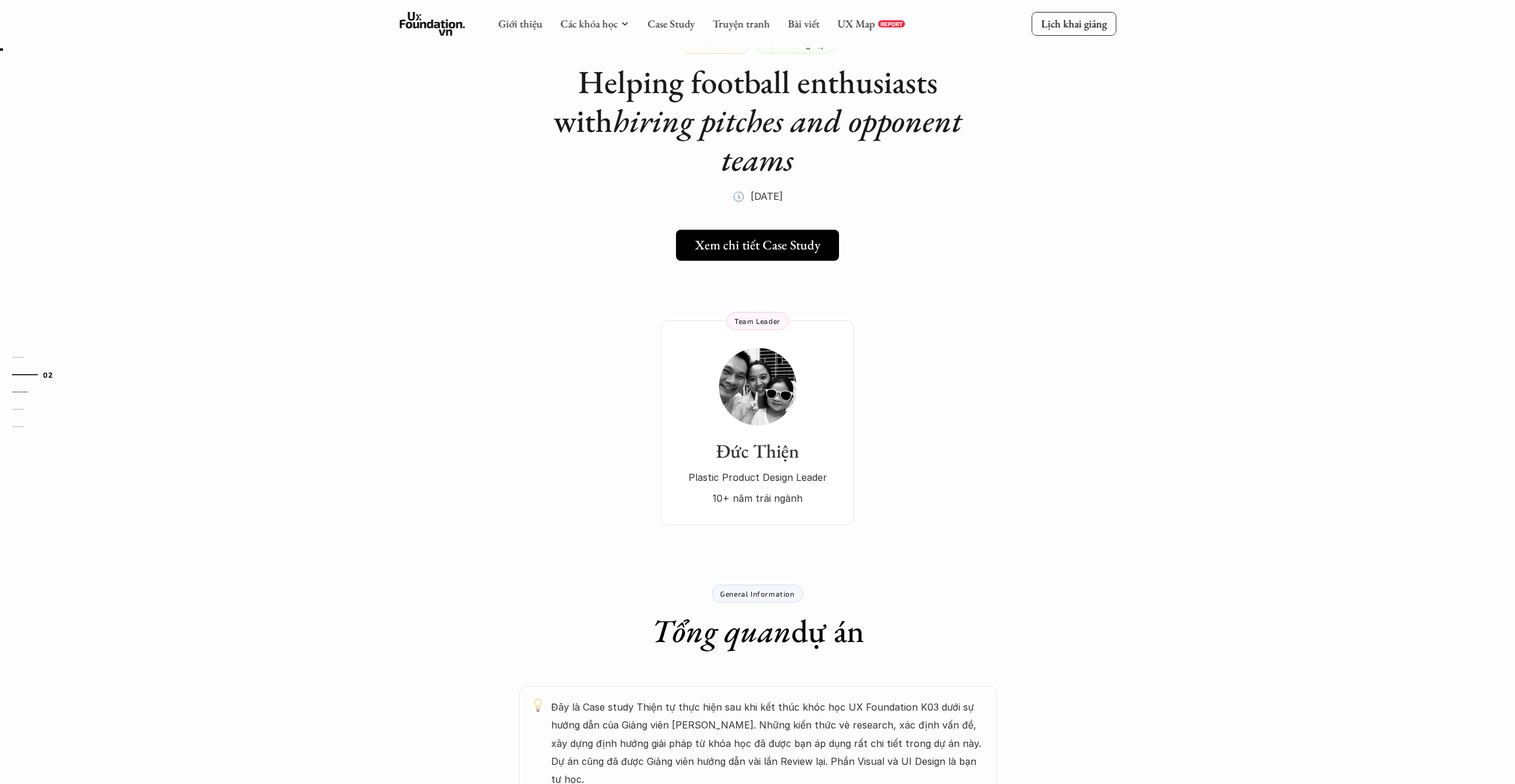
scroll to position [59, 0]
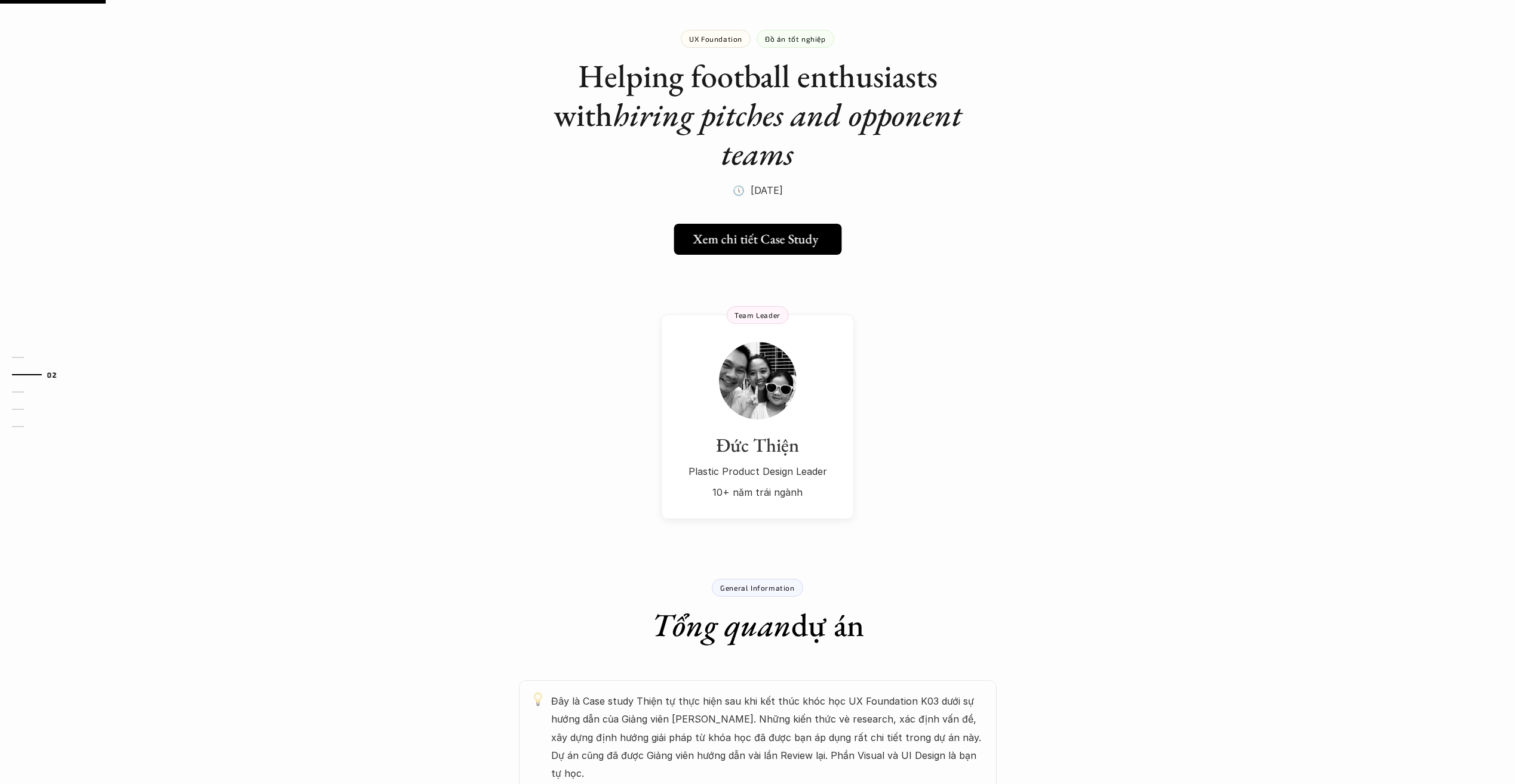
click at [797, 231] on h5 "Xem chi tiết Case Study" at bounding box center [755, 239] width 126 height 15
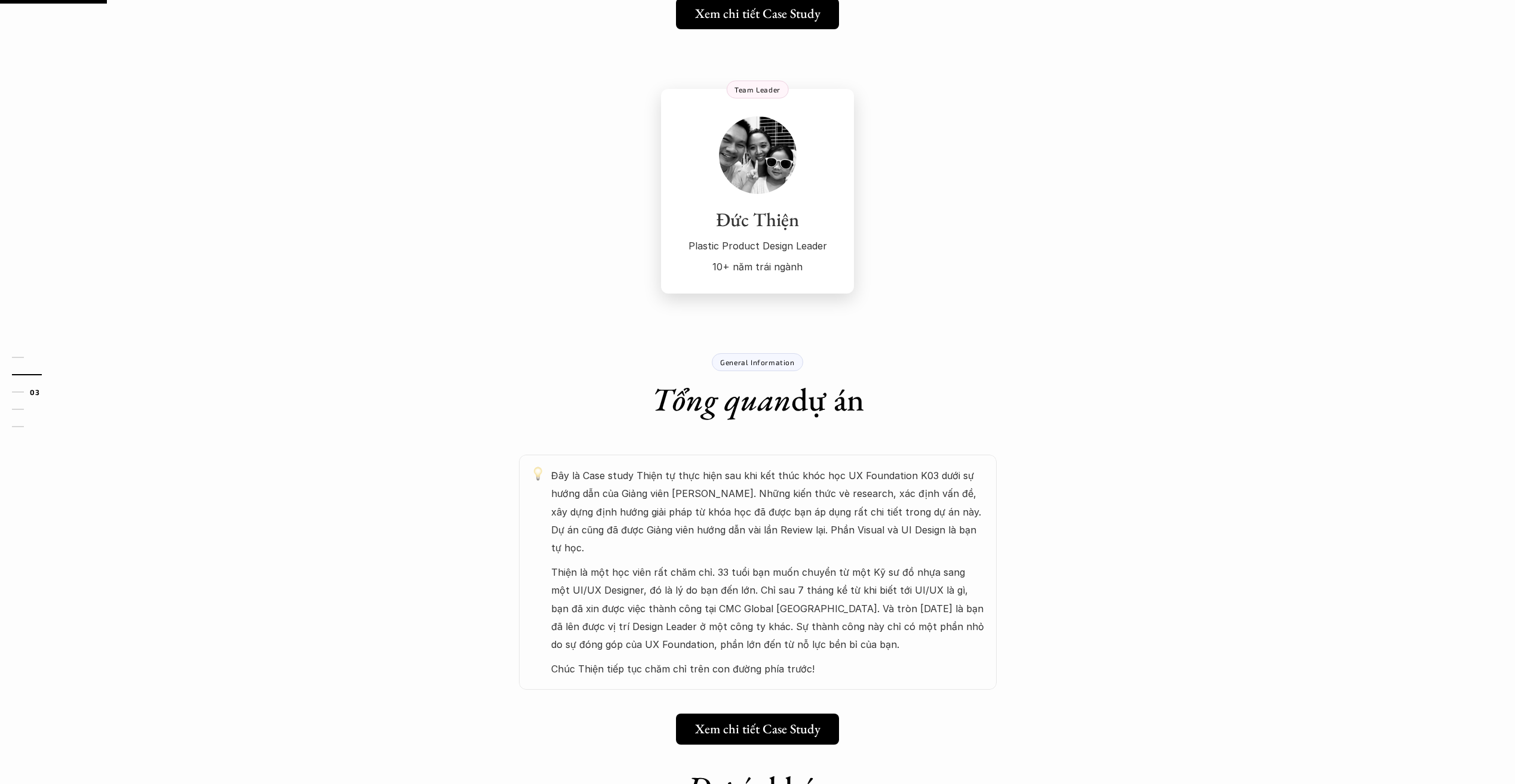
scroll to position [359, 0]
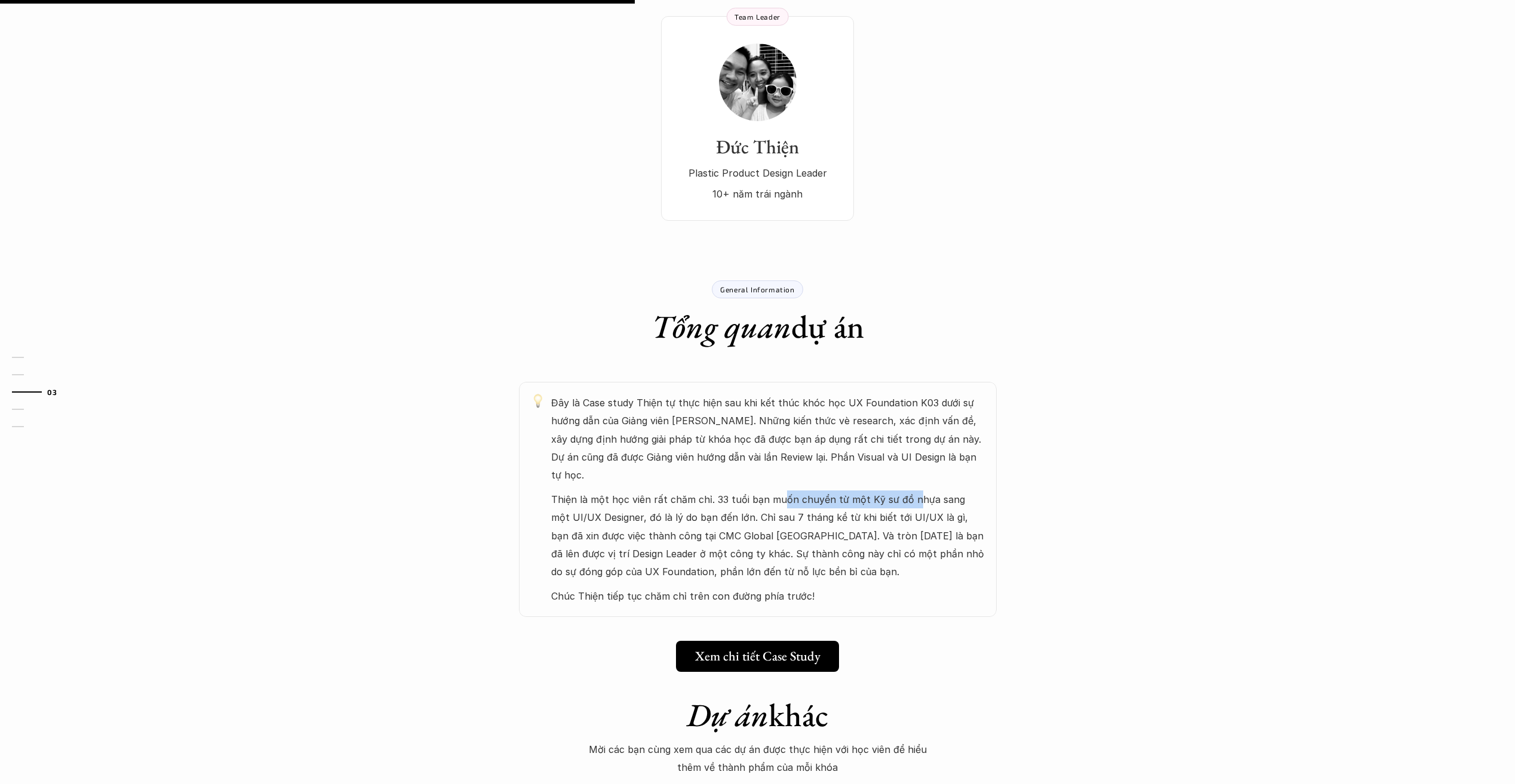
drag, startPoint x: 791, startPoint y: 462, endPoint x: 908, endPoint y: 469, distance: 117.2
click at [908, 491] on p "Thiện là một học viên rất chăm chỉ. 33 tuổi bạn muốn chuyển từ một Kỹ sư đồ nhự…" at bounding box center [767, 536] width 433 height 91
drag, startPoint x: 908, startPoint y: 469, endPoint x: 705, endPoint y: 490, distance: 204.1
click at [705, 491] on p "Thiện là một học viên rất chăm chỉ. 33 tuổi bạn muốn chuyển từ một Kỹ sư đồ nhự…" at bounding box center [767, 536] width 433 height 91
drag, startPoint x: 665, startPoint y: 475, endPoint x: 747, endPoint y: 487, distance: 82.9
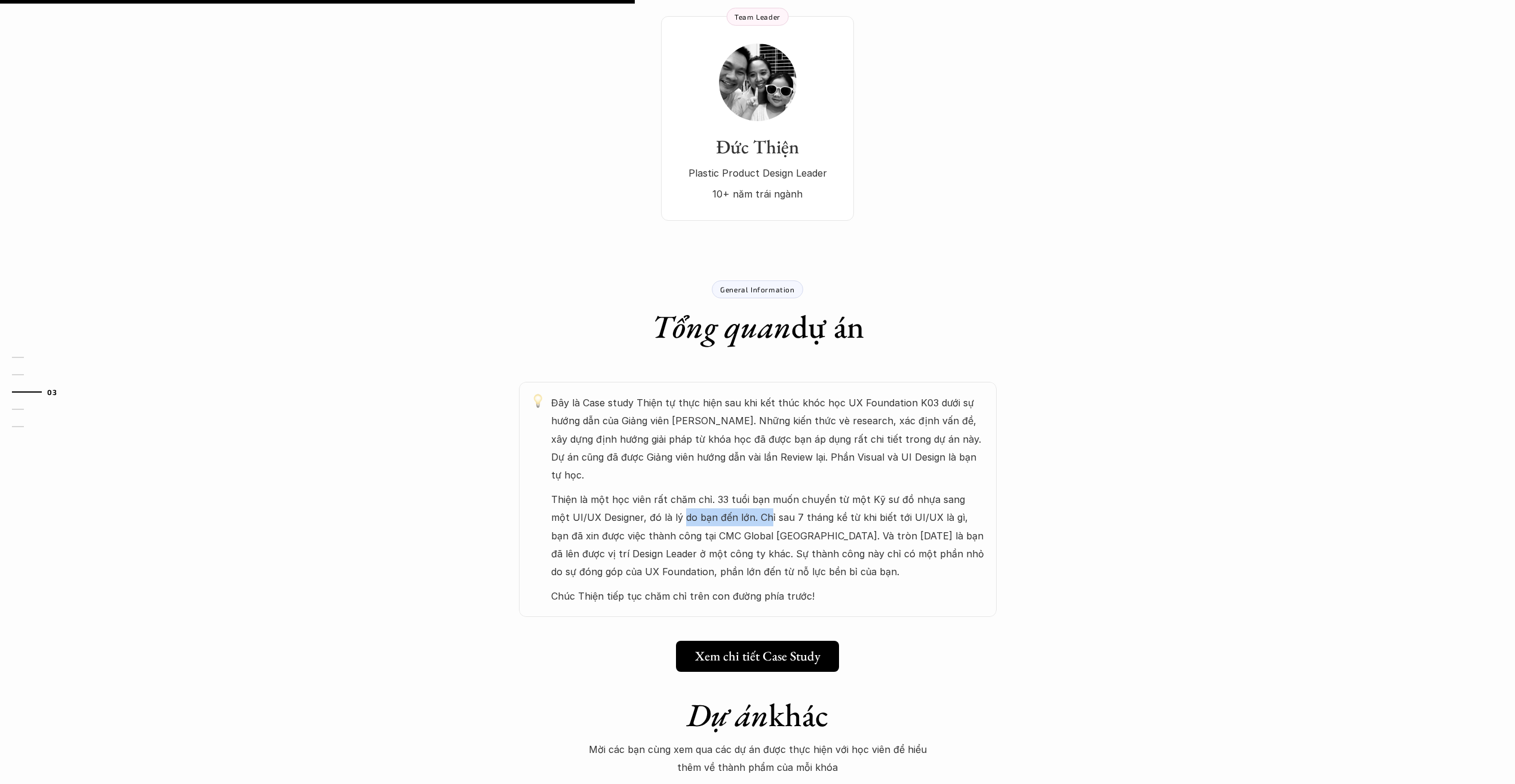
click at [747, 491] on p "Thiện là một học viên rất chăm chỉ. 33 tuổi bạn muốn chuyển từ một Kỹ sư đồ nhự…" at bounding box center [767, 536] width 433 height 91
drag, startPoint x: 747, startPoint y: 487, endPoint x: 769, endPoint y: 511, distance: 32.6
click at [769, 511] on p "Thiện là một học viên rất chăm chỉ. 33 tuổi bạn muốn chuyển từ một Kỹ sư đồ nhự…" at bounding box center [767, 536] width 433 height 91
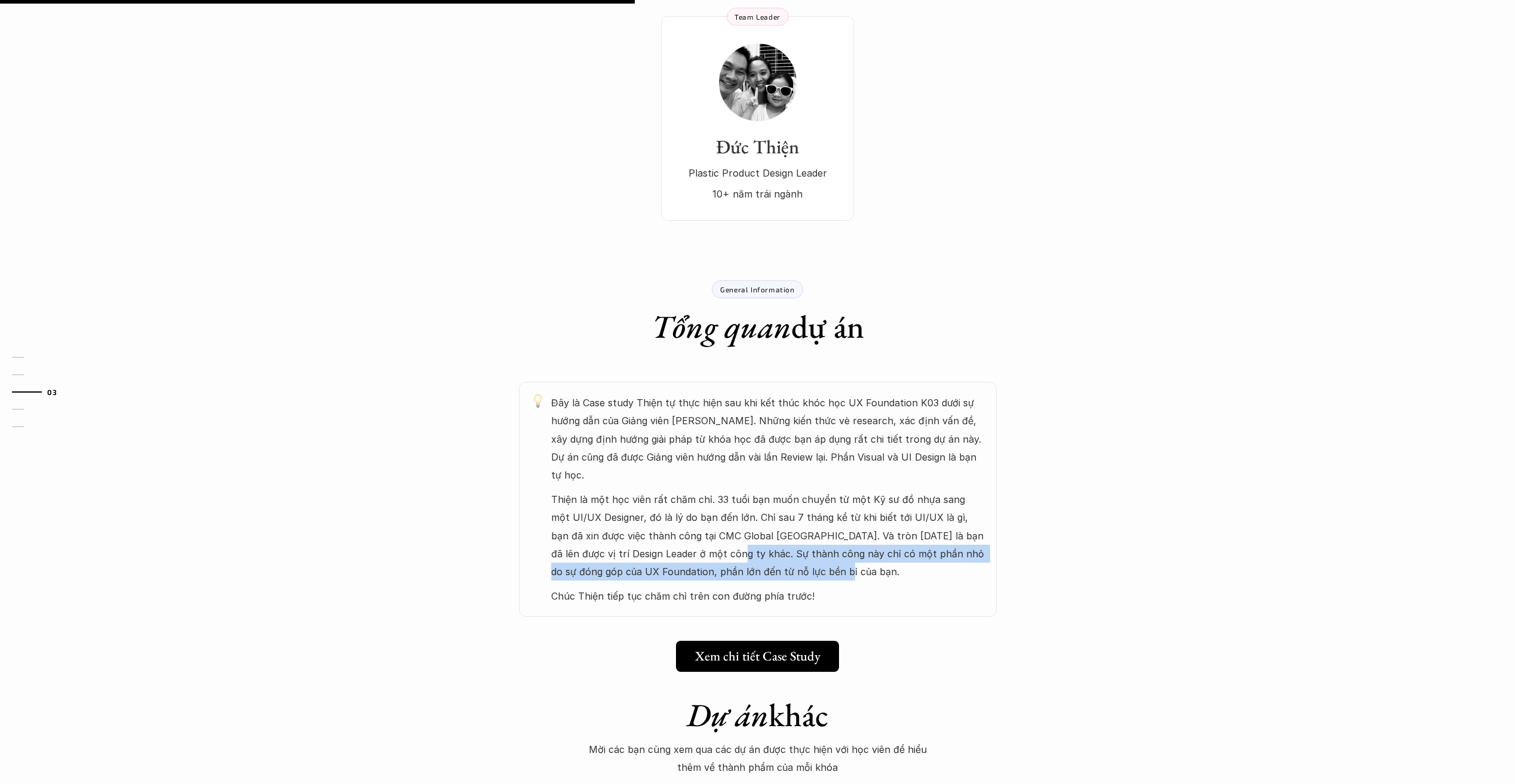
drag, startPoint x: 676, startPoint y: 521, endPoint x: 784, endPoint y: 526, distance: 108.1
click at [784, 526] on p "Thiện là một học viên rất chăm chỉ. 33 tuổi bạn muốn chuyển từ một Kỹ sư đồ nhự…" at bounding box center [767, 536] width 433 height 91
drag, startPoint x: 784, startPoint y: 526, endPoint x: 682, endPoint y: 521, distance: 102.1
click at [682, 521] on p "Thiện là một học viên rất chăm chỉ. 33 tuổi bạn muốn chuyển từ một Kỹ sư đồ nhự…" at bounding box center [767, 536] width 433 height 91
click at [697, 522] on p "Thiện là một học viên rất chăm chỉ. 33 tuổi bạn muốn chuyển từ một Kỹ sư đồ nhự…" at bounding box center [767, 536] width 433 height 91
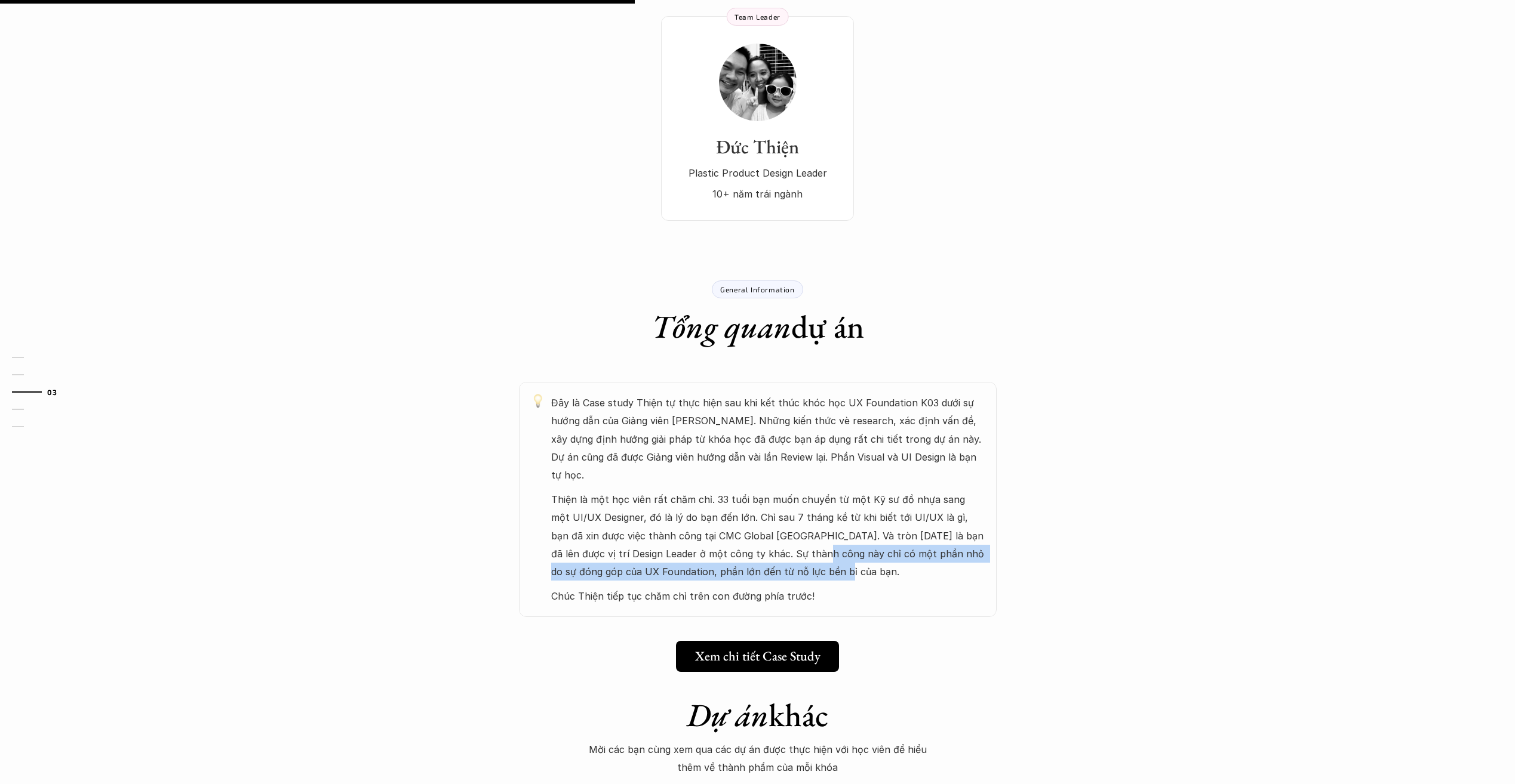
drag, startPoint x: 763, startPoint y: 511, endPoint x: 849, endPoint y: 526, distance: 87.3
click at [849, 526] on p "Thiện là một học viên rất chăm chỉ. 33 tuổi bạn muốn chuyển từ một Kỹ sư đồ nhự…" at bounding box center [767, 536] width 433 height 91
drag, startPoint x: 849, startPoint y: 526, endPoint x: 711, endPoint y: 531, distance: 138.1
click at [711, 531] on p "Thiện là một học viên rất chăm chỉ. 33 tuổi bạn muốn chuyển từ một Kỹ sư đồ nhự…" at bounding box center [767, 536] width 433 height 91
drag, startPoint x: 641, startPoint y: 535, endPoint x: 706, endPoint y: 535, distance: 65.0
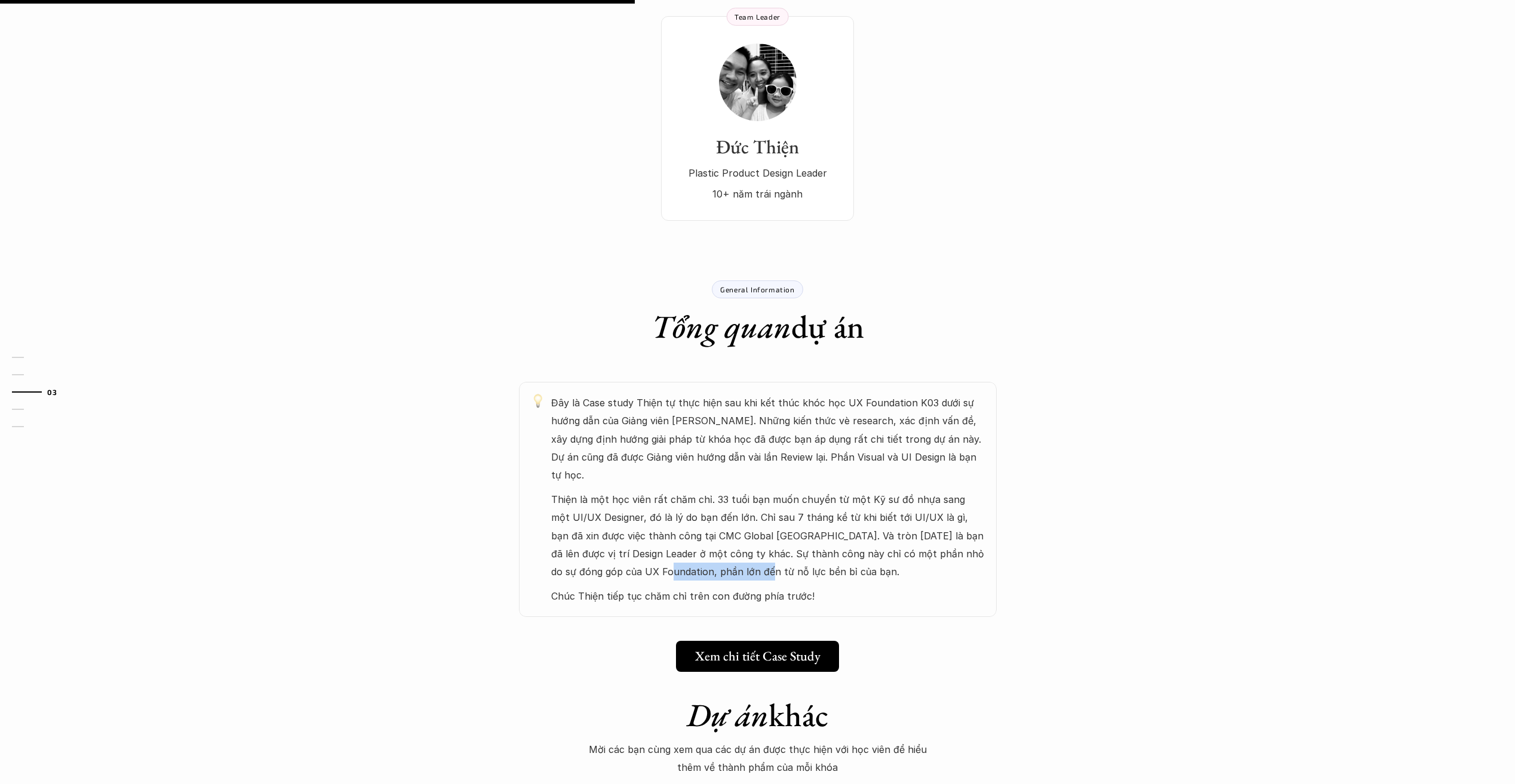
click at [706, 535] on p "Thiện là một học viên rất chăm chỉ. 33 tuổi bạn muốn chuyển từ một Kỹ sư đồ nhự…" at bounding box center [767, 536] width 433 height 91
drag, startPoint x: 706, startPoint y: 535, endPoint x: 643, endPoint y: 525, distance: 63.8
click at [643, 525] on p "Thiện là một học viên rất chăm chỉ. 33 tuổi bạn muốn chuyển từ một Kỹ sư đồ nhự…" at bounding box center [767, 536] width 433 height 91
drag, startPoint x: 587, startPoint y: 561, endPoint x: 778, endPoint y: 566, distance: 191.1
click at [775, 568] on div "Đây là Case study Thiện tự thực hiện sau khi kết thúc khóc học UX Foundation K0…" at bounding box center [758, 499] width 478 height 235
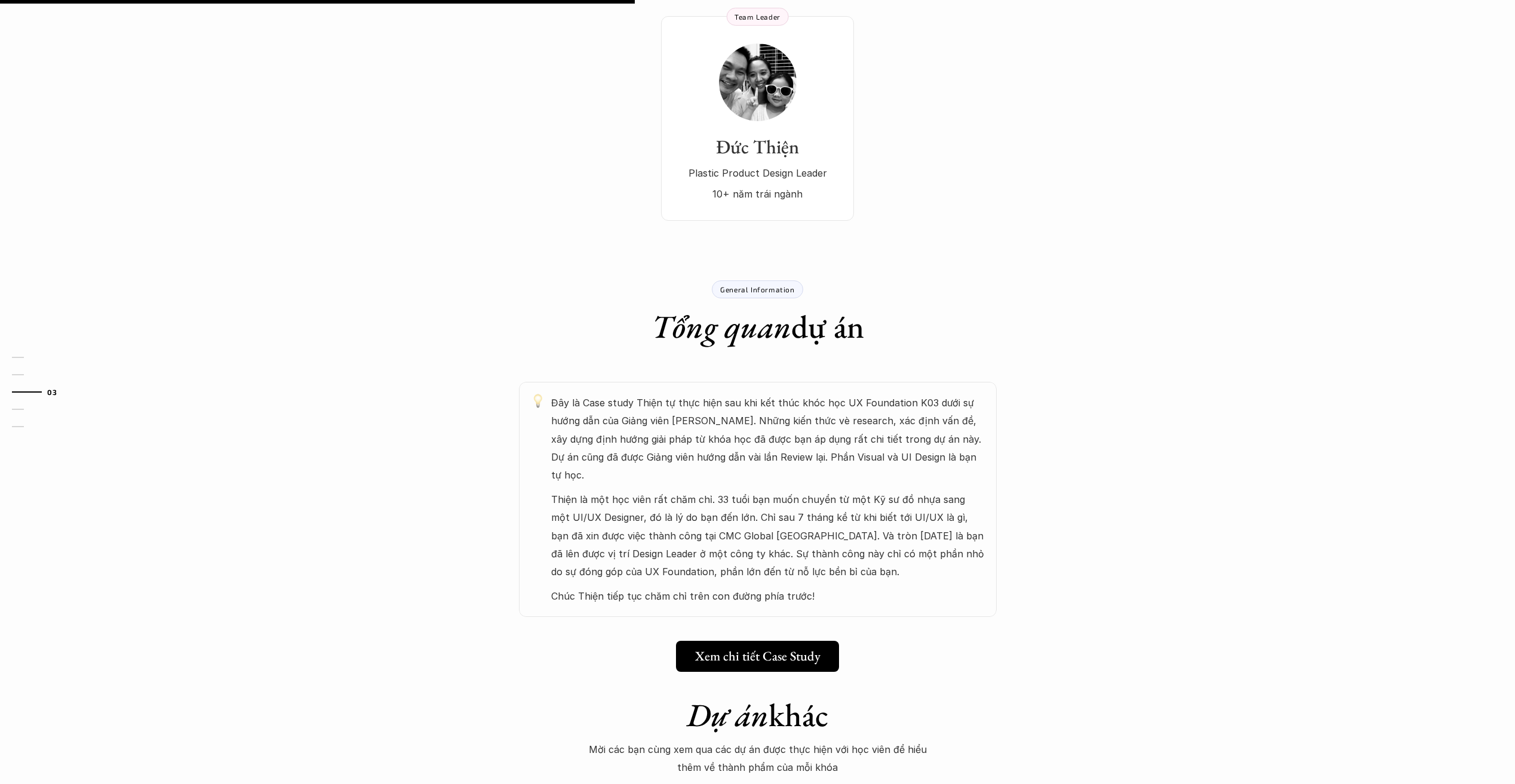
click at [184, 447] on div "UX Foundation Đồ án tốt nghiệp Helping football enthusiasts with hiring pitches…" at bounding box center [757, 510] width 1515 height 1618
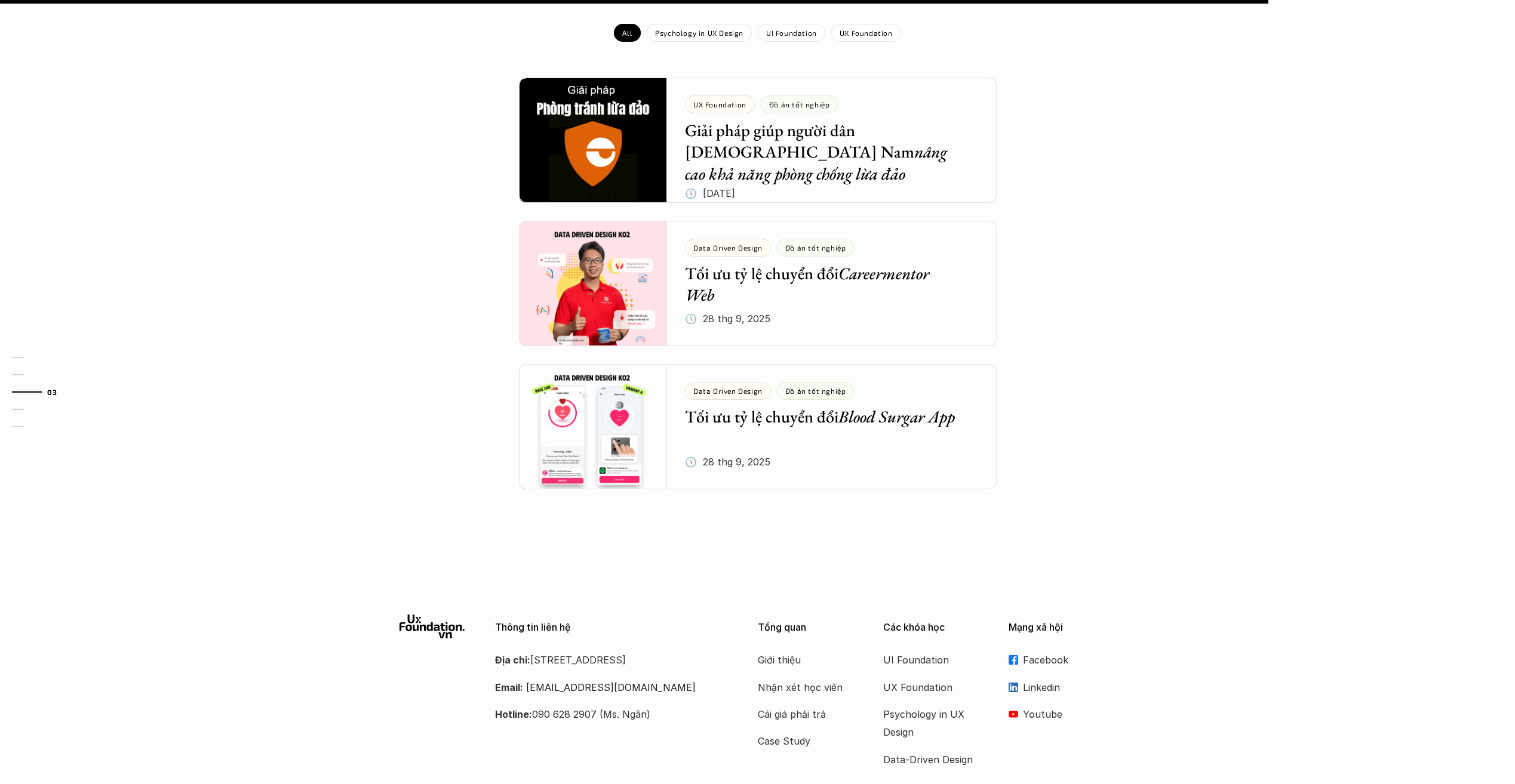
scroll to position [1134, 0]
